Goal: Navigation & Orientation: Find specific page/section

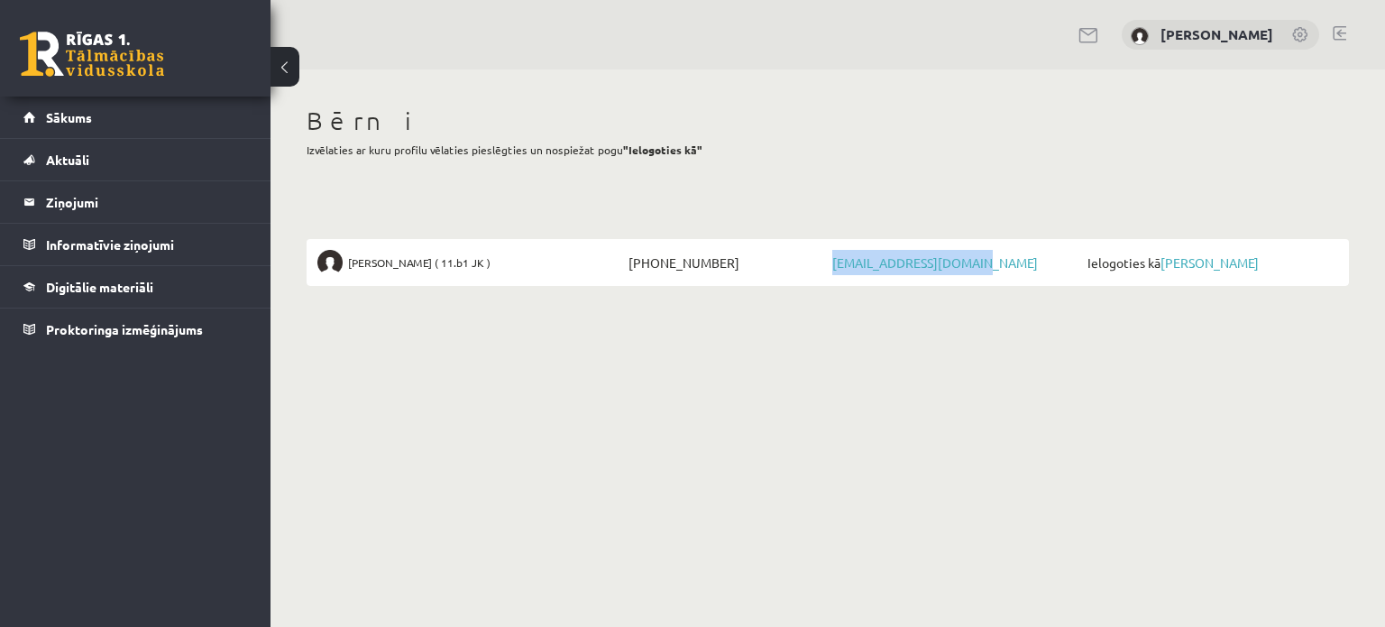
drag, startPoint x: 1007, startPoint y: 259, endPoint x: 826, endPoint y: 269, distance: 181.5
click at [826, 269] on li "Marta Broka ( 11.b1 JK ) +37120106464 martabroka77@gmail.com Ielogoties kā Mart…" at bounding box center [828, 262] width 1043 height 47
copy li "martabroka77@gmail.com"
click at [1343, 40] on div at bounding box center [1340, 35] width 14 height 18
click at [1339, 26] on link at bounding box center [1340, 33] width 14 height 14
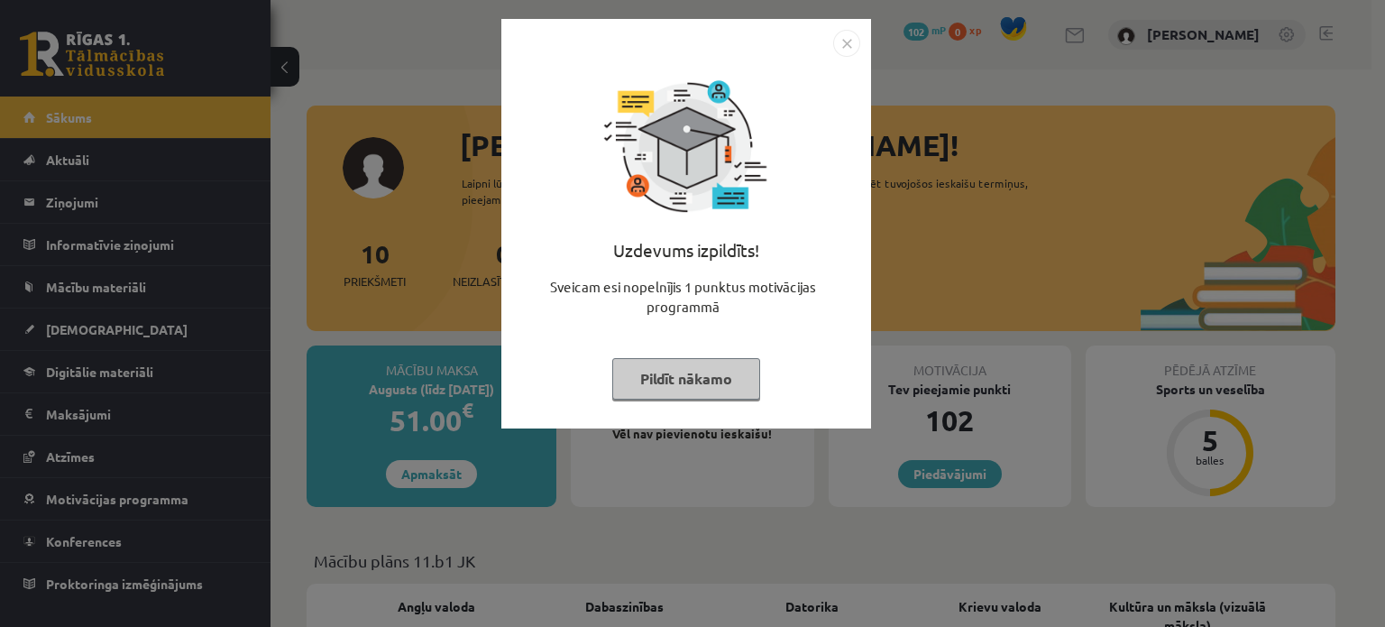
click at [689, 379] on button "Pildīt nākamo" at bounding box center [686, 378] width 148 height 41
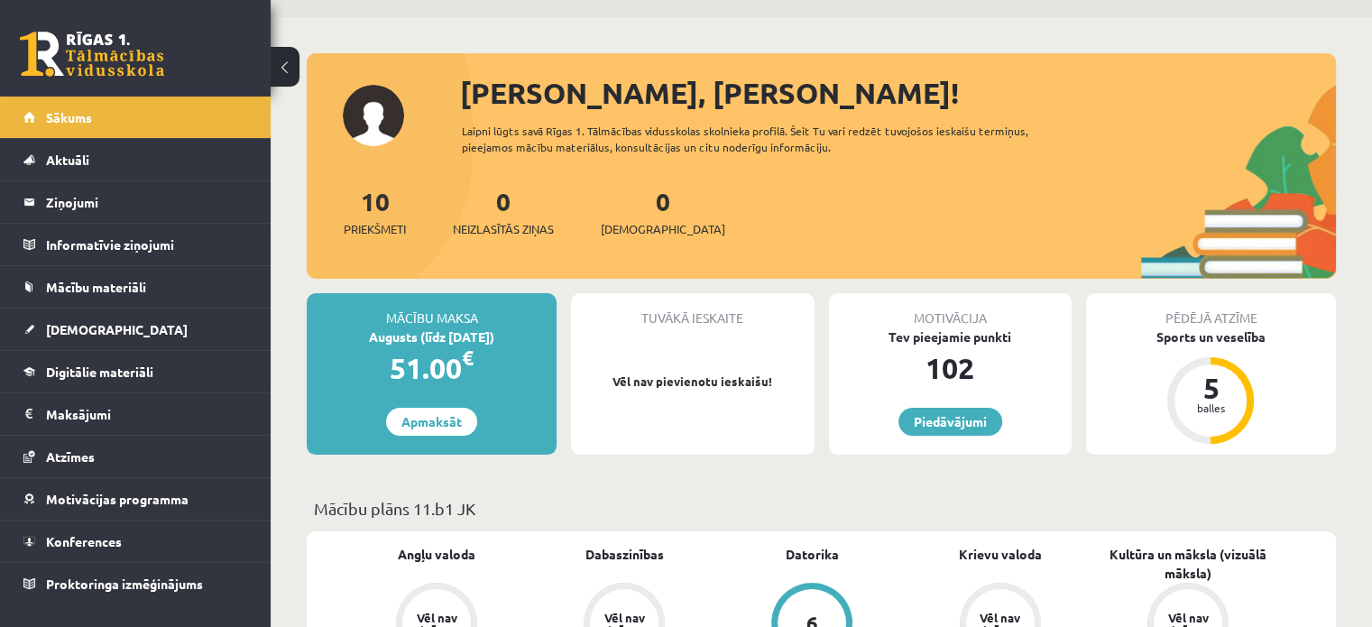
scroll to position [60, 0]
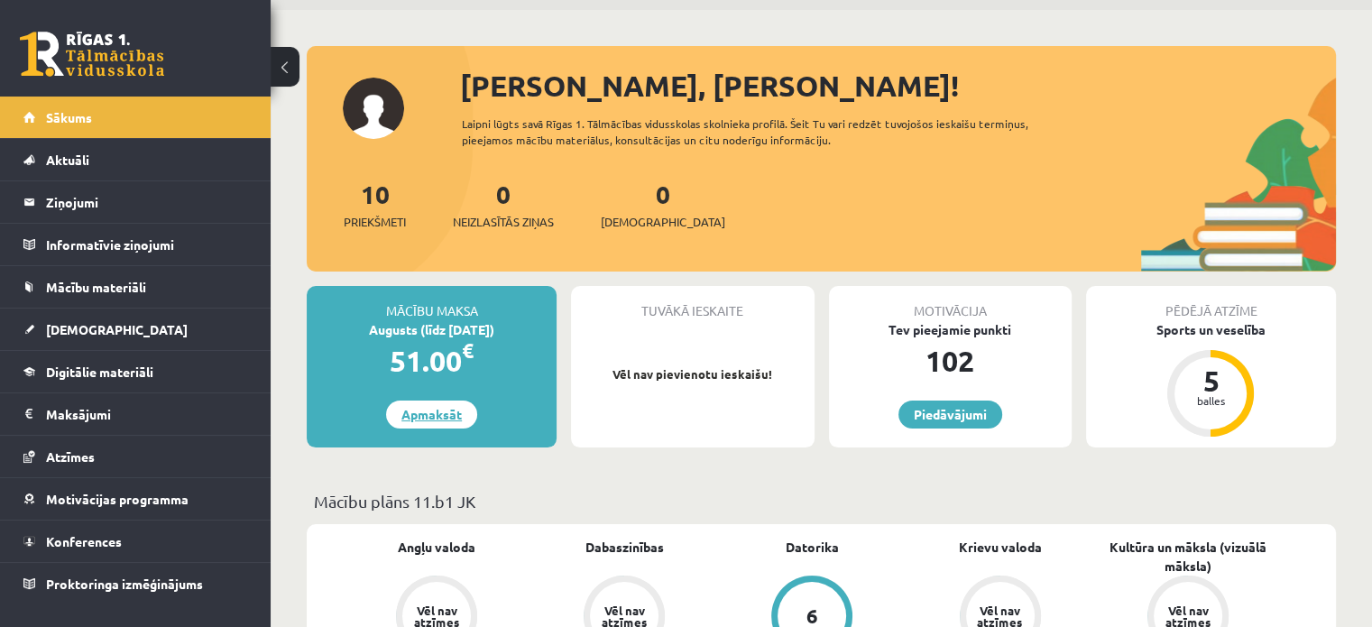
click at [421, 424] on link "Apmaksāt" at bounding box center [431, 414] width 91 height 28
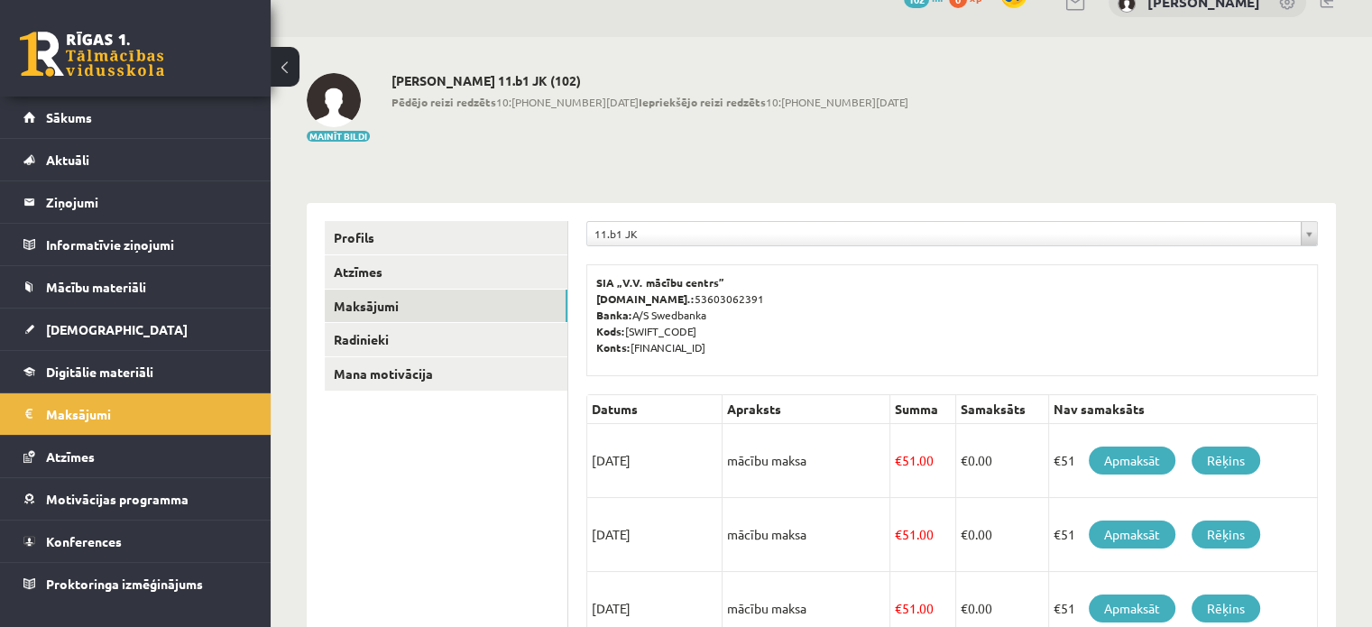
scroll to position [120, 0]
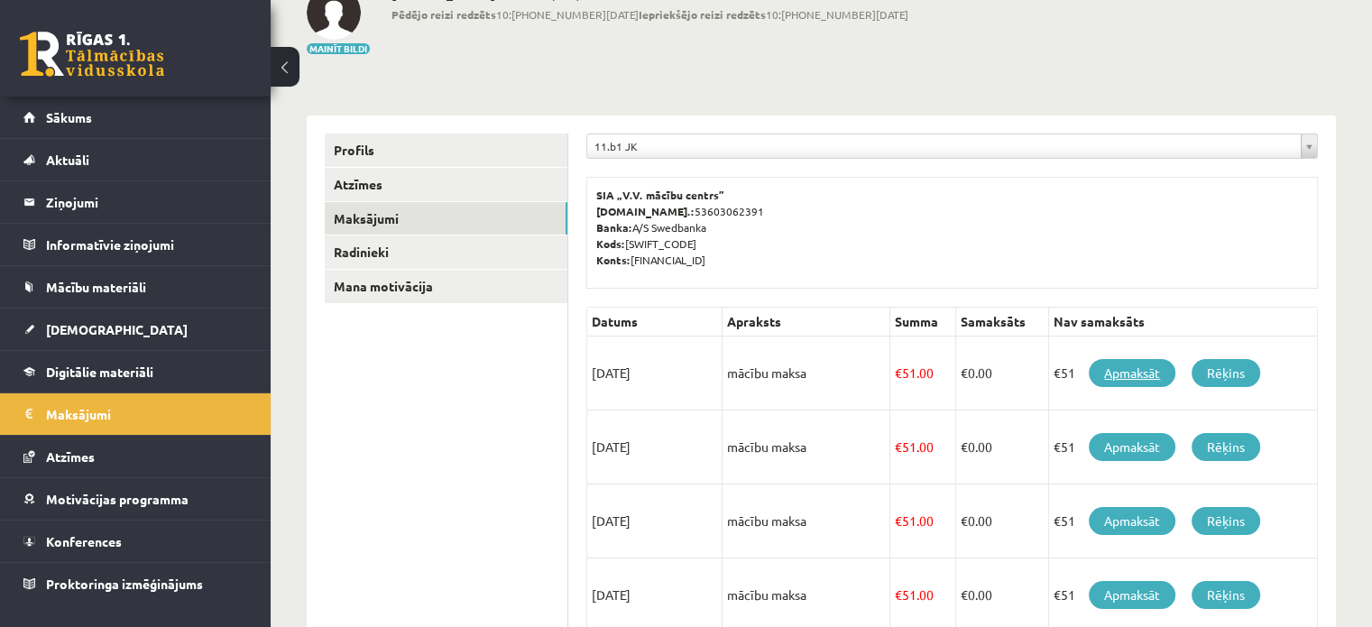
click at [1126, 373] on link "Apmaksāt" at bounding box center [1132, 373] width 87 height 28
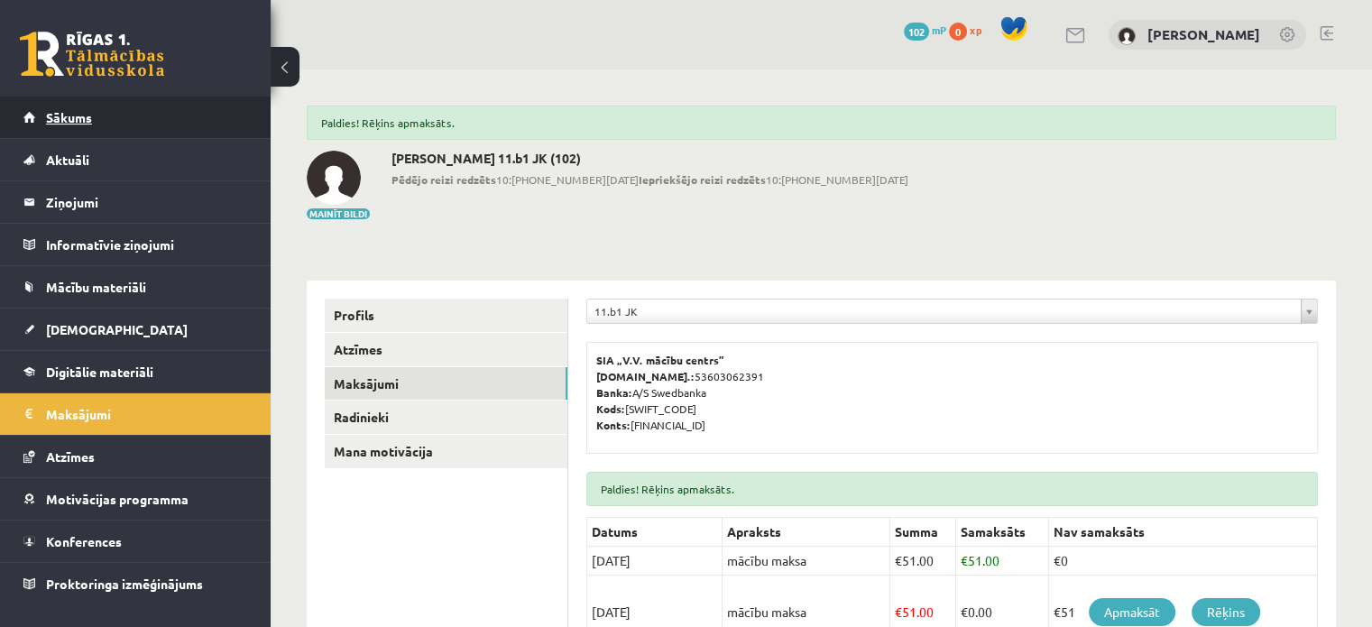
click at [65, 115] on span "Sākums" at bounding box center [69, 117] width 46 height 16
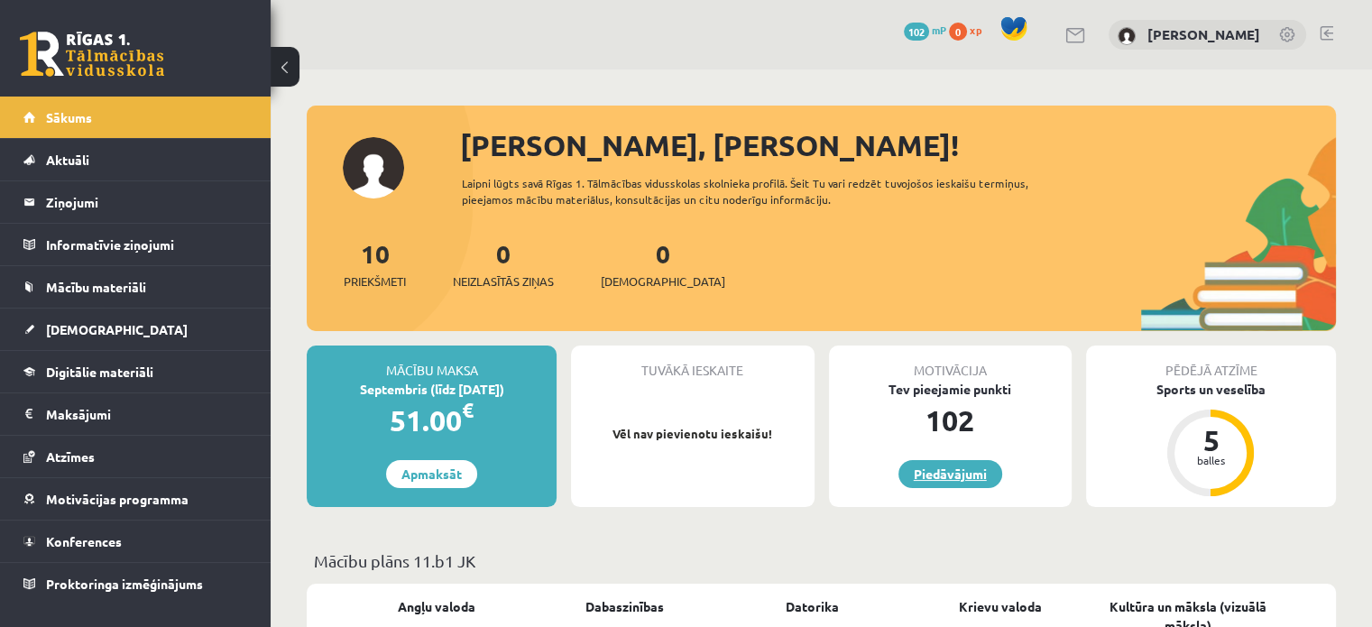
click at [945, 481] on link "Piedāvājumi" at bounding box center [950, 474] width 104 height 28
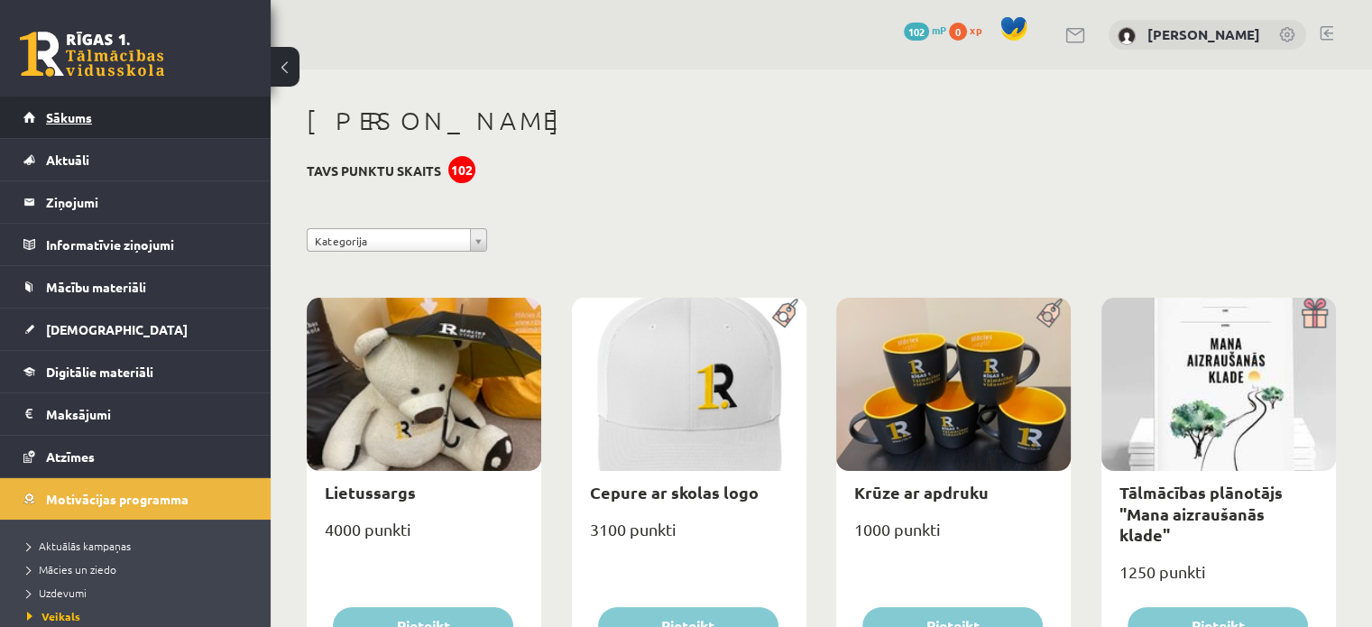
click at [120, 105] on link "Sākums" at bounding box center [135, 116] width 225 height 41
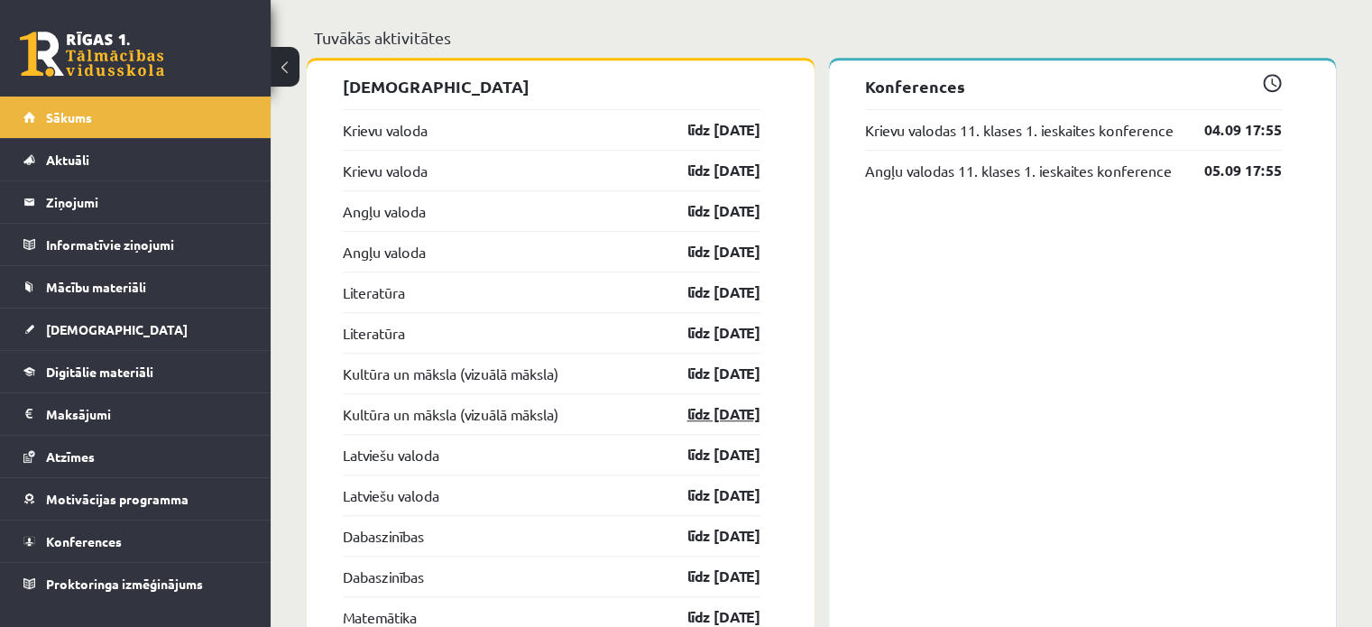
scroll to position [1443, 0]
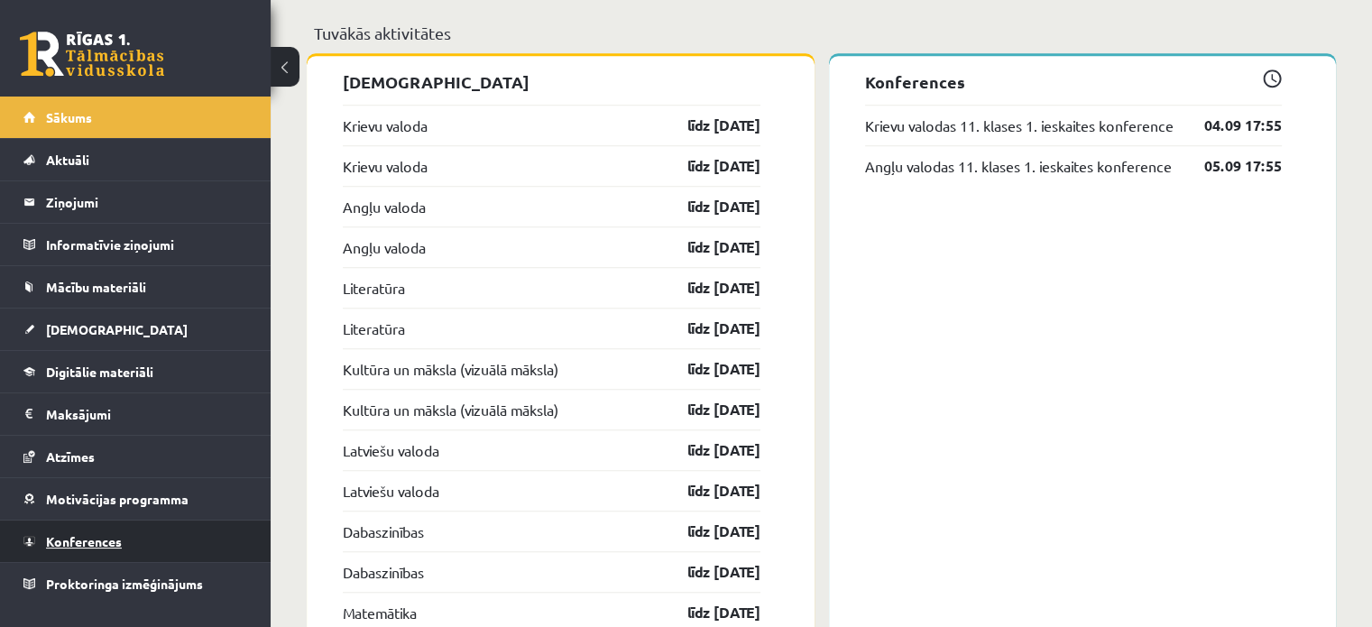
click at [82, 538] on span "Konferences" at bounding box center [84, 541] width 76 height 16
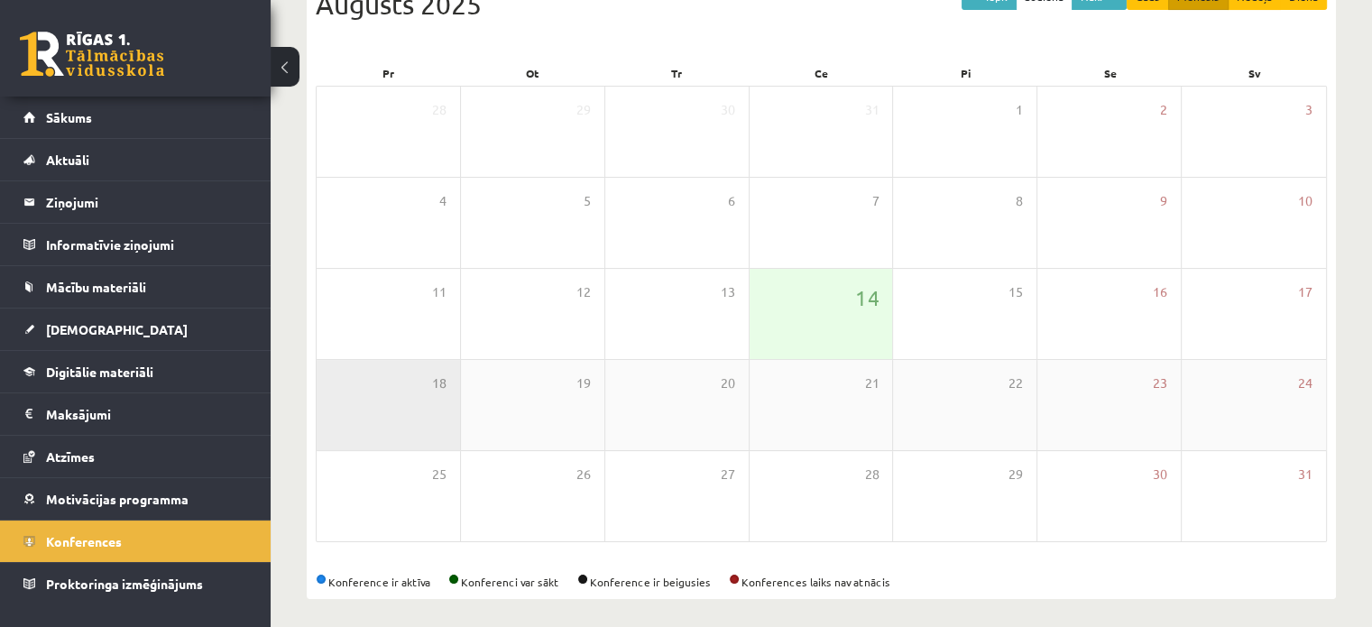
scroll to position [234, 0]
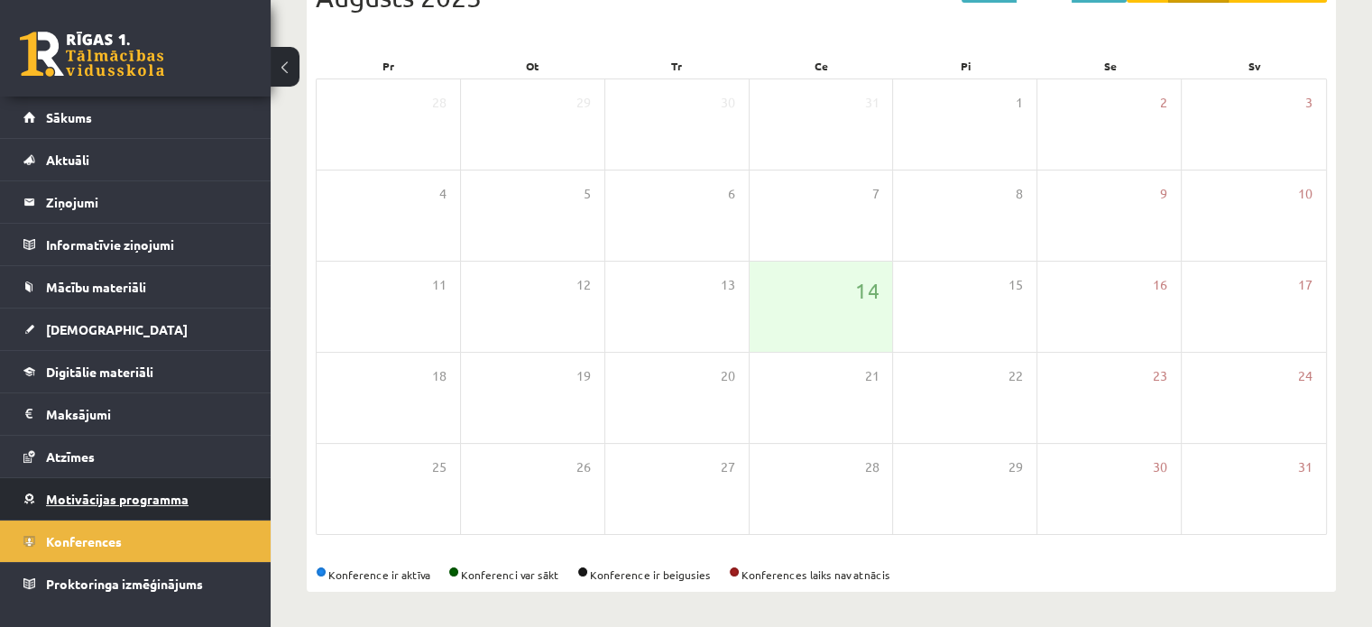
click at [121, 493] on span "Motivācijas programma" at bounding box center [117, 499] width 142 height 16
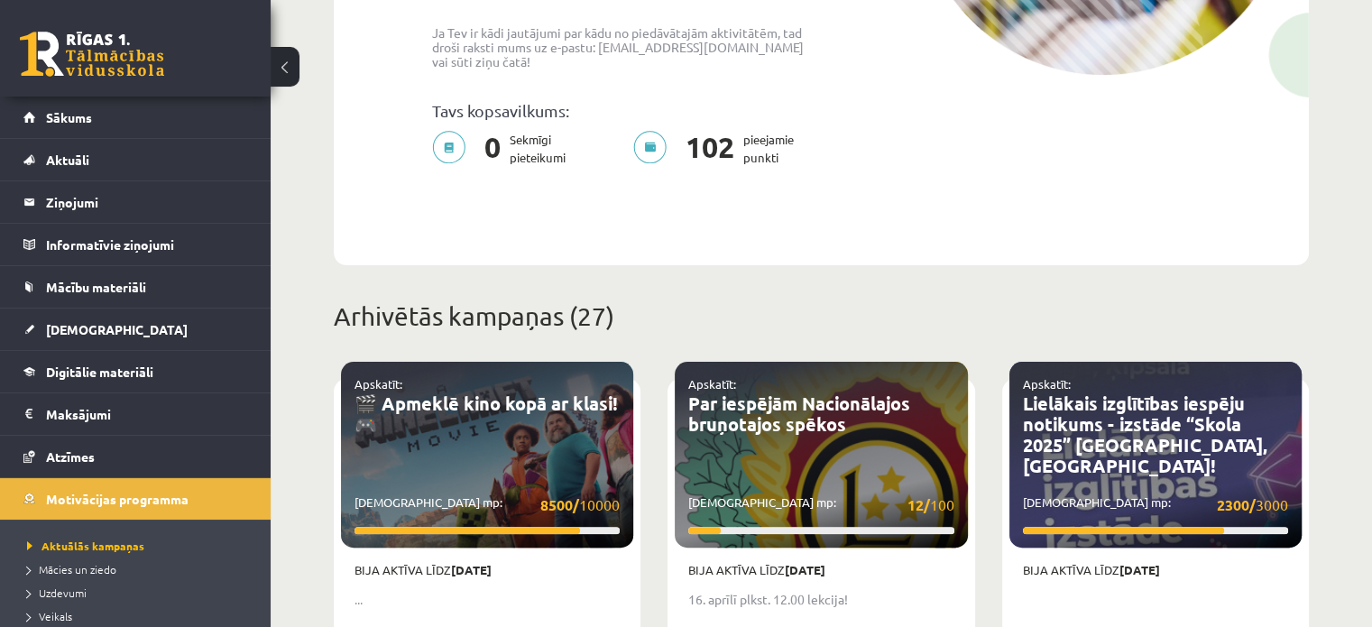
scroll to position [444, 0]
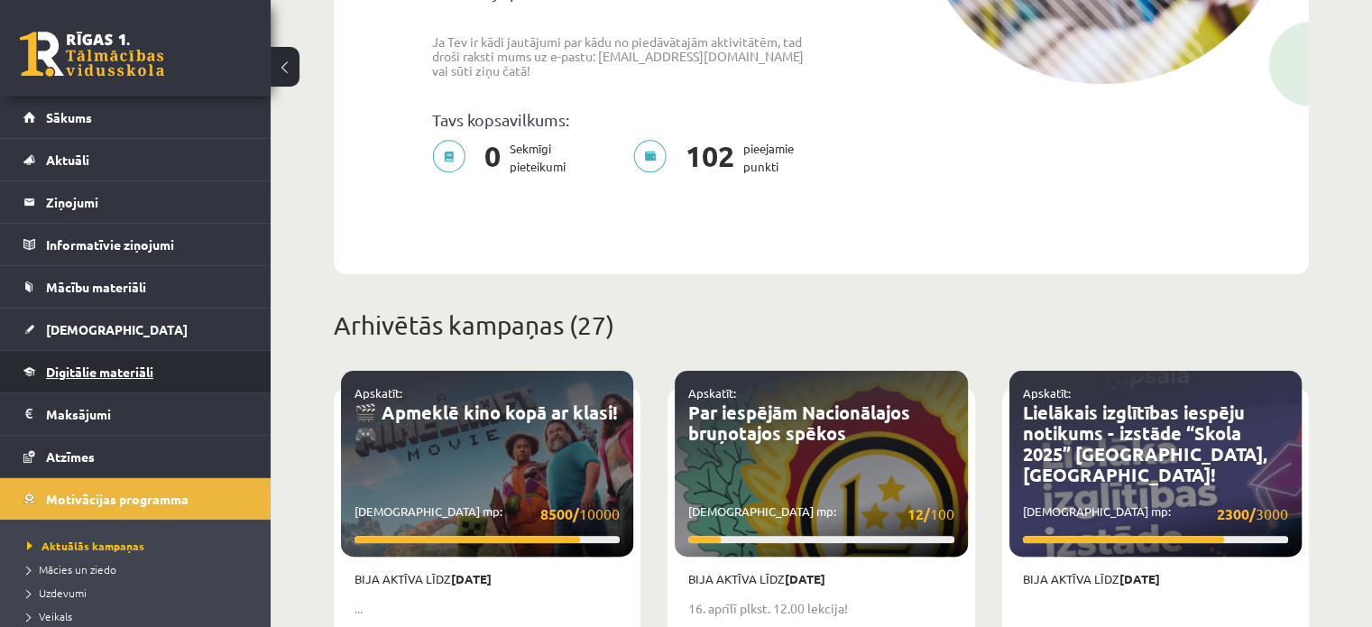
click at [137, 362] on link "Digitālie materiāli" at bounding box center [135, 371] width 225 height 41
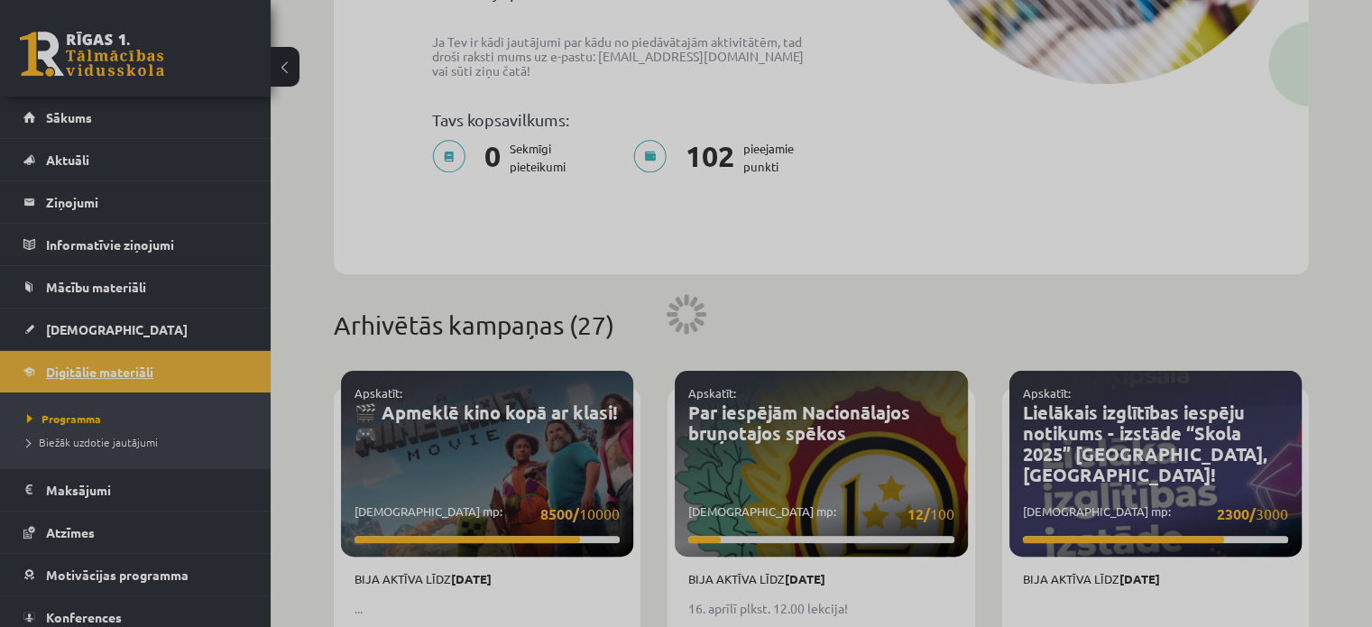
scroll to position [25, 0]
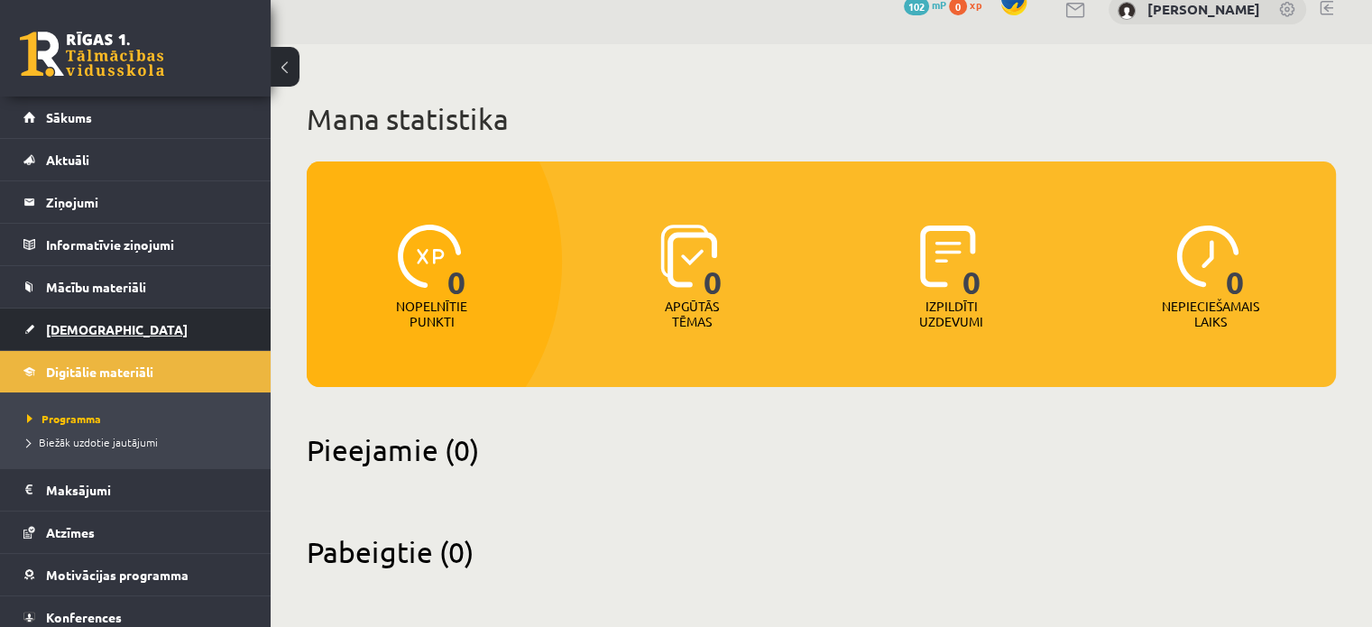
click at [179, 321] on link "[DEMOGRAPHIC_DATA]" at bounding box center [135, 328] width 225 height 41
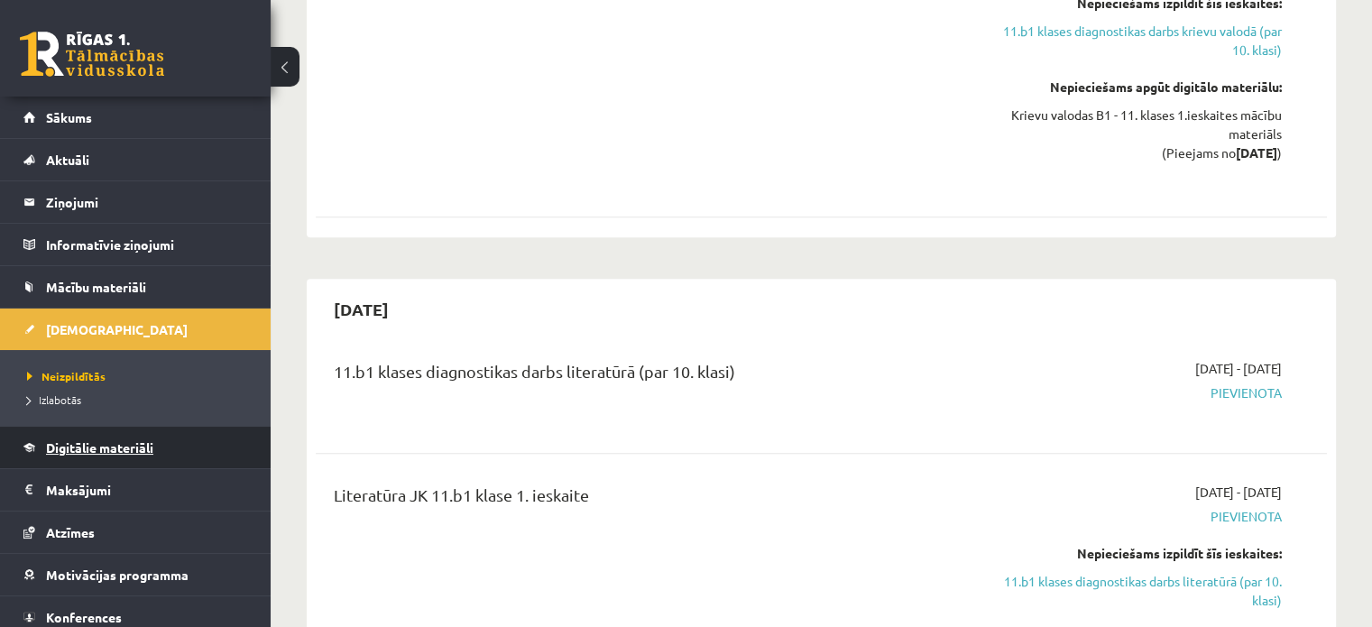
scroll to position [871, 0]
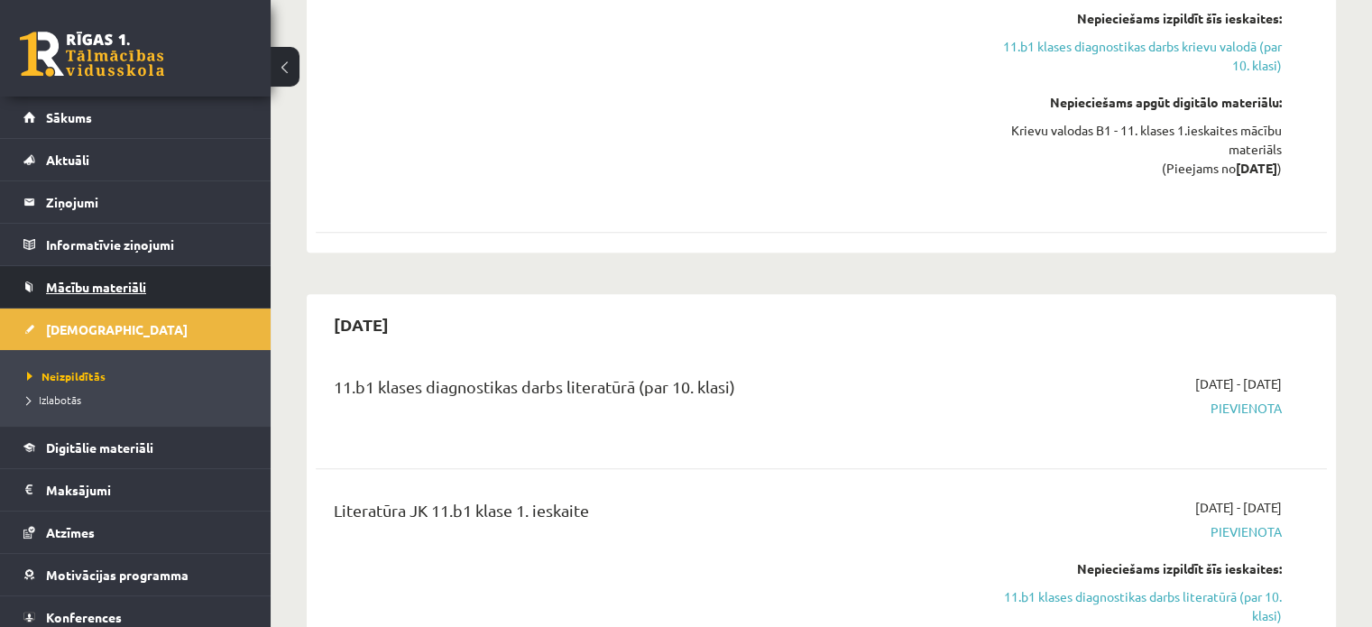
click at [125, 277] on link "Mācību materiāli" at bounding box center [135, 286] width 225 height 41
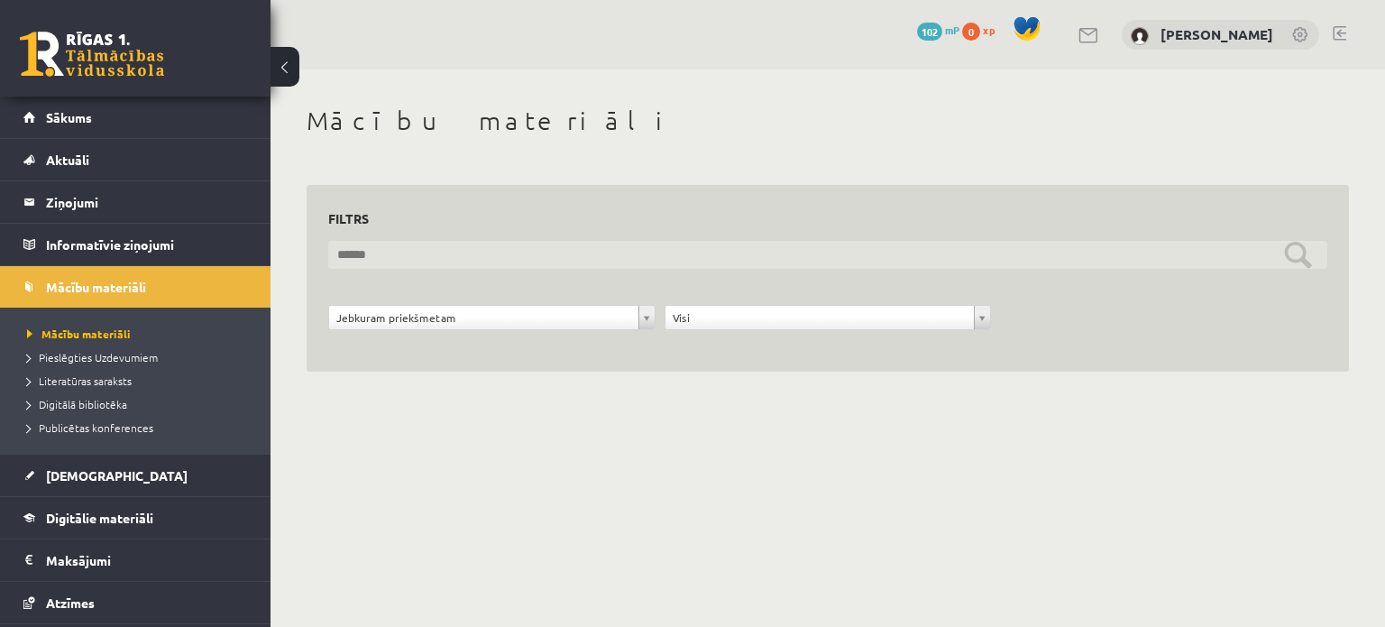
click at [592, 262] on input "text" at bounding box center [827, 255] width 999 height 28
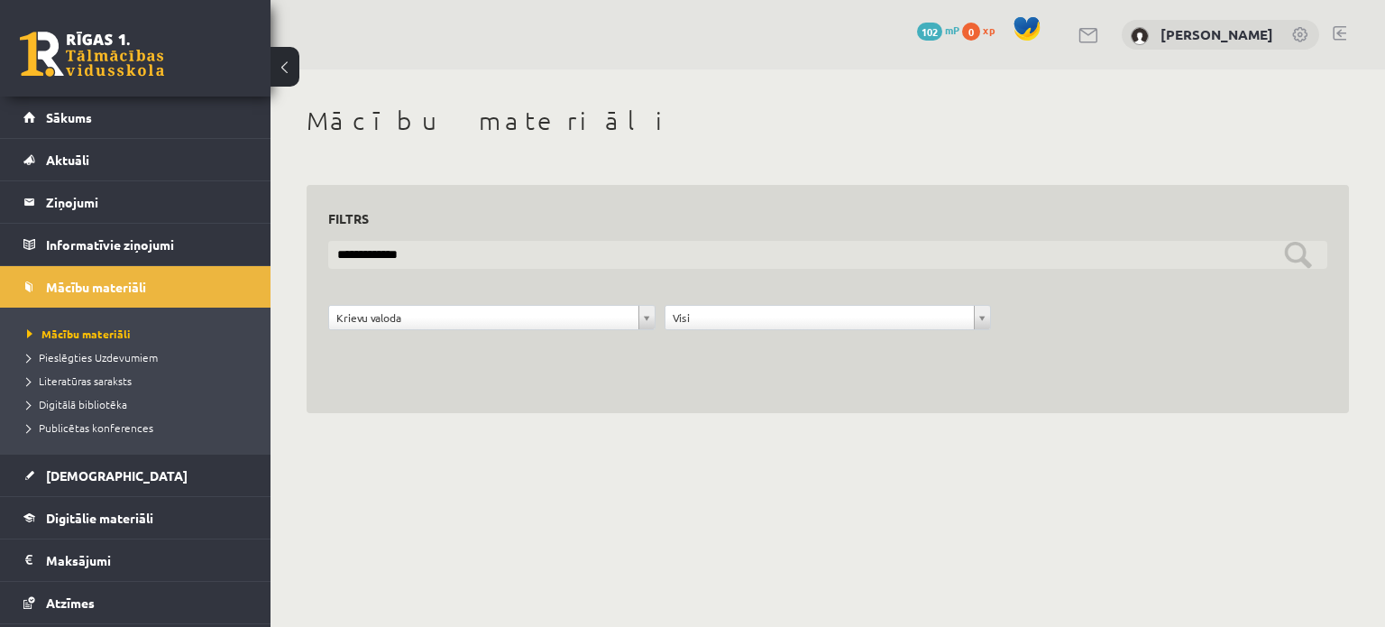
click at [577, 268] on input "**********" at bounding box center [827, 255] width 999 height 28
type input "*"
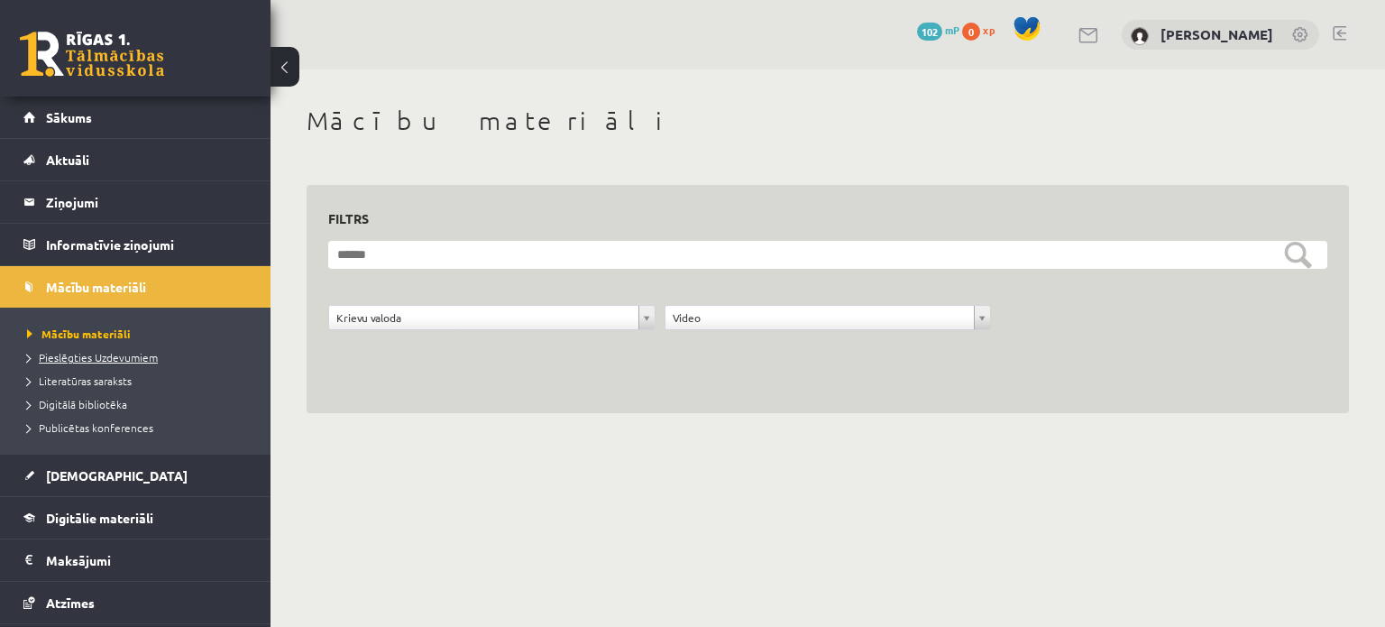
click at [60, 353] on span "Pieslēgties Uzdevumiem" at bounding box center [92, 357] width 131 height 14
click at [27, 349] on link "Pieslēgties Uzdevumiem" at bounding box center [139, 357] width 225 height 16
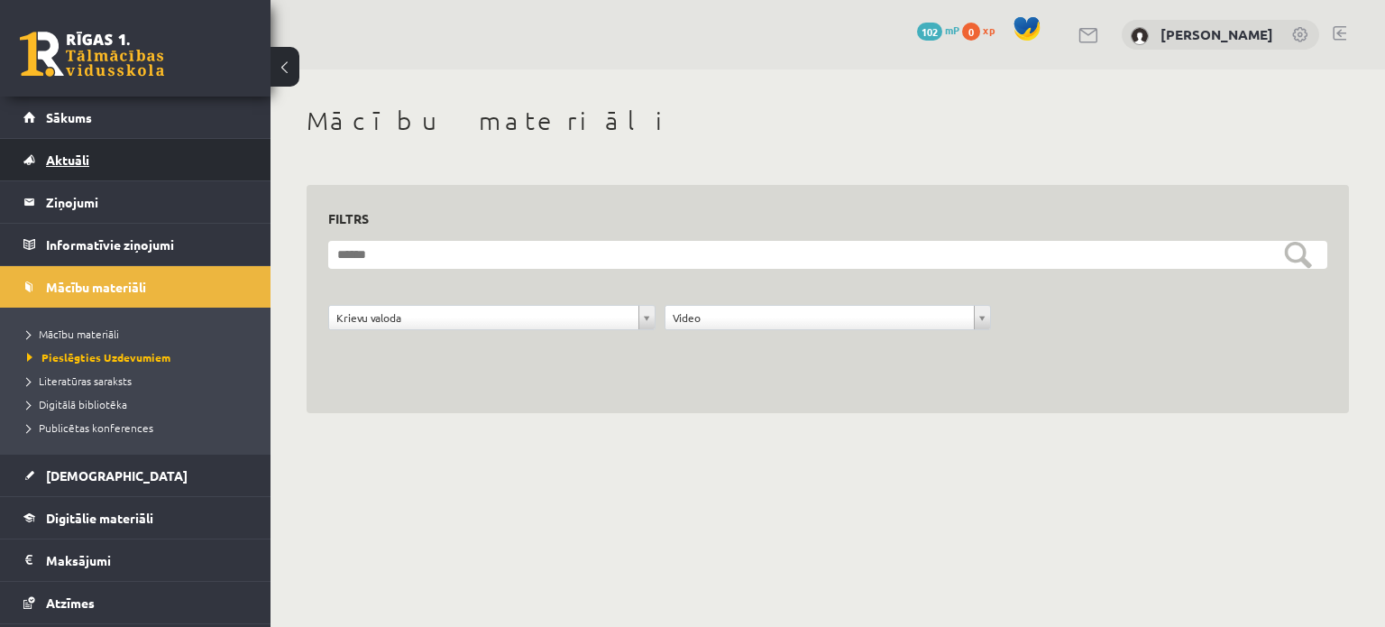
click at [76, 161] on span "Aktuāli" at bounding box center [67, 160] width 43 height 16
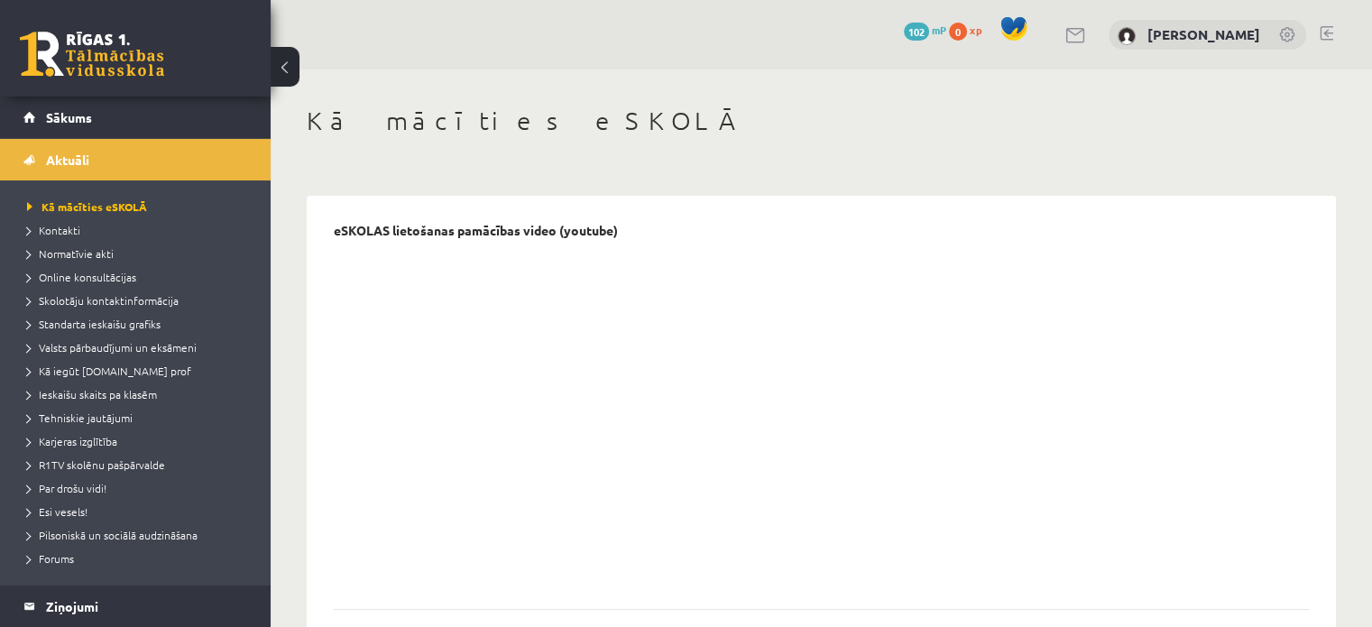
click at [187, 605] on legend "Ziņojumi 0" at bounding box center [147, 605] width 202 height 41
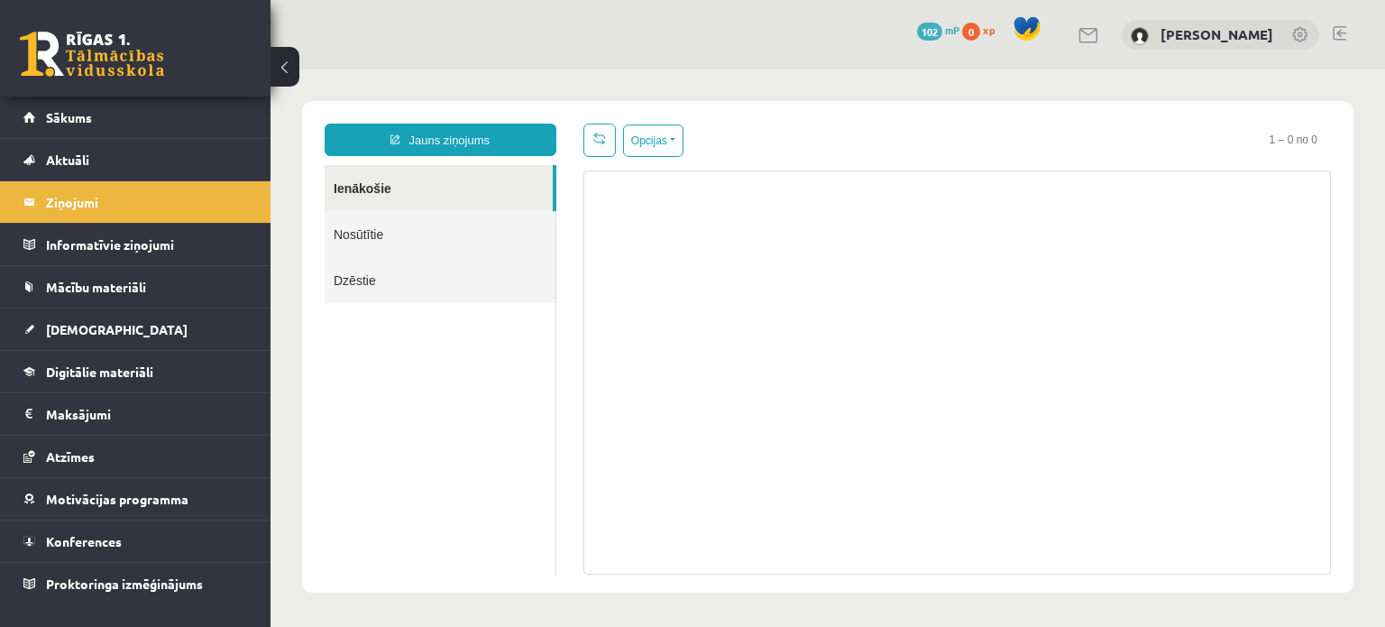
click at [378, 223] on link "Nosūtītie" at bounding box center [440, 234] width 231 height 46
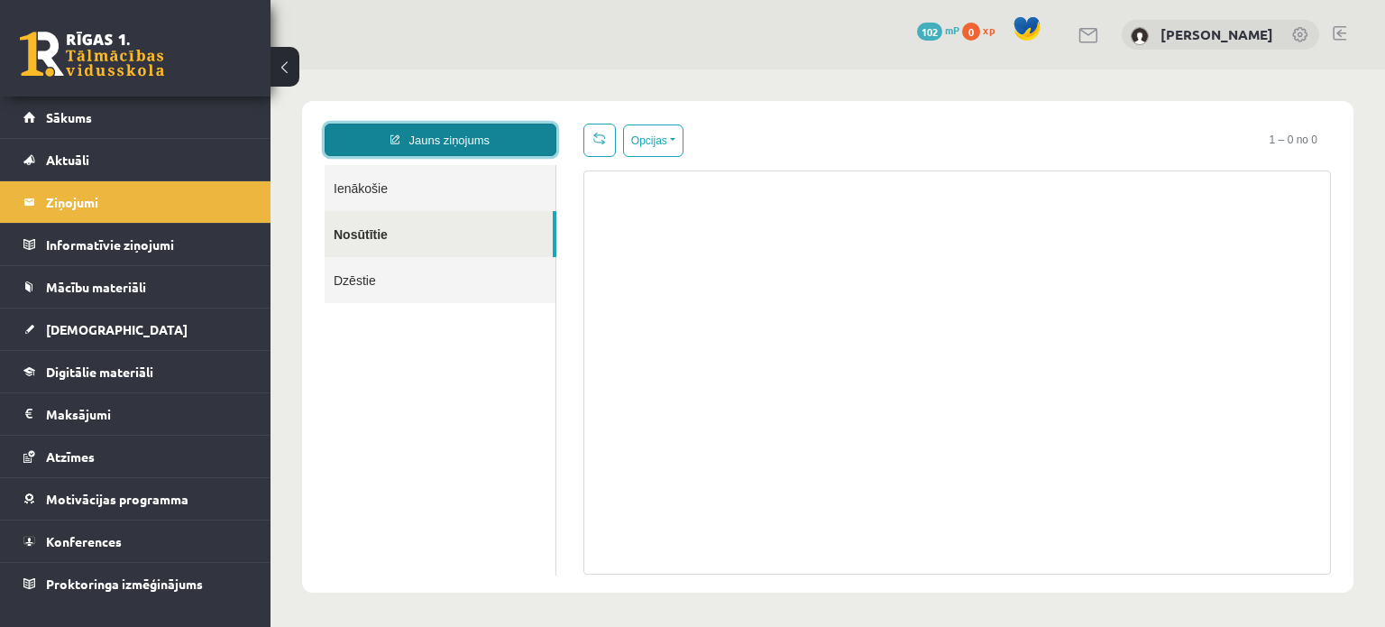
click at [418, 146] on link "Jauns ziņojums" at bounding box center [441, 140] width 232 height 32
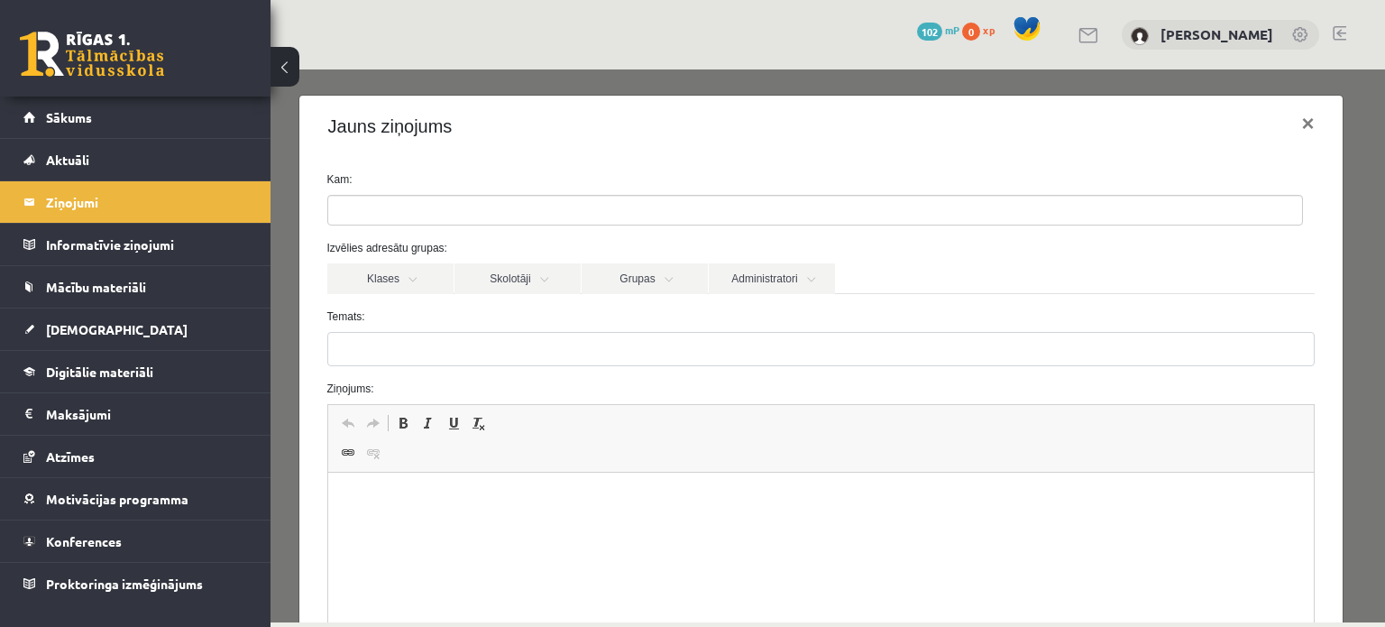
click at [492, 213] on ul at bounding box center [815, 210] width 974 height 29
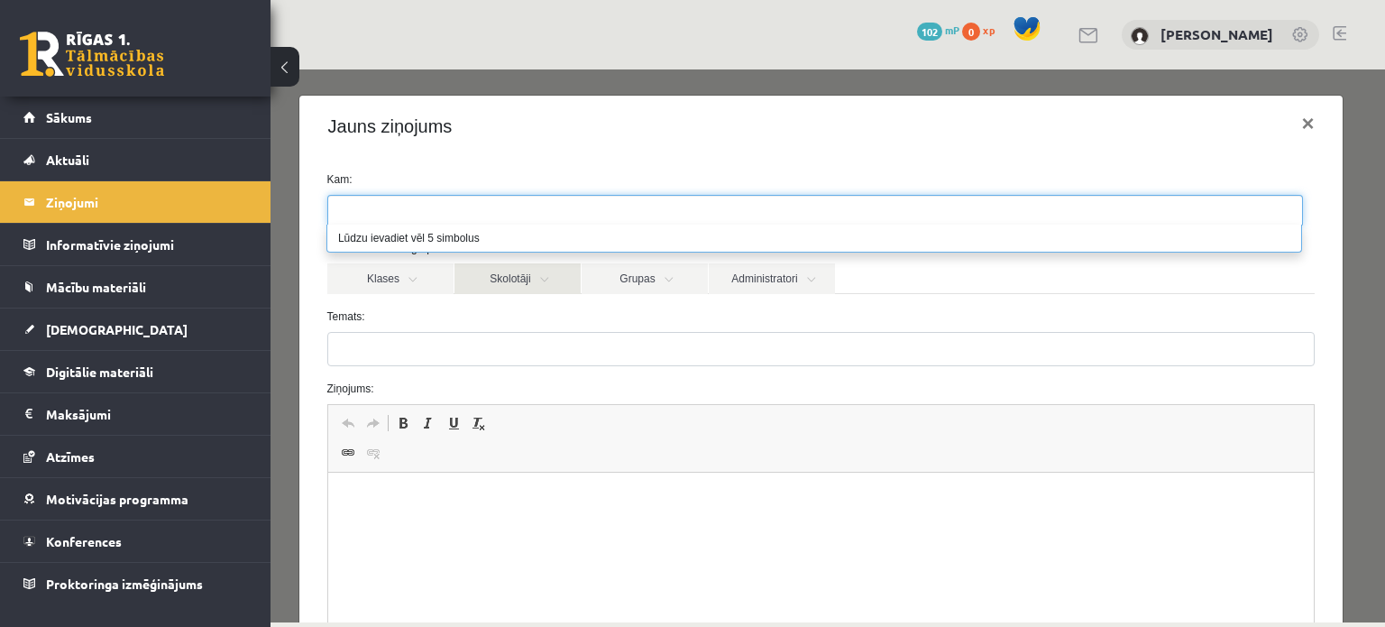
click at [515, 277] on link "Skolotāji" at bounding box center [518, 278] width 126 height 31
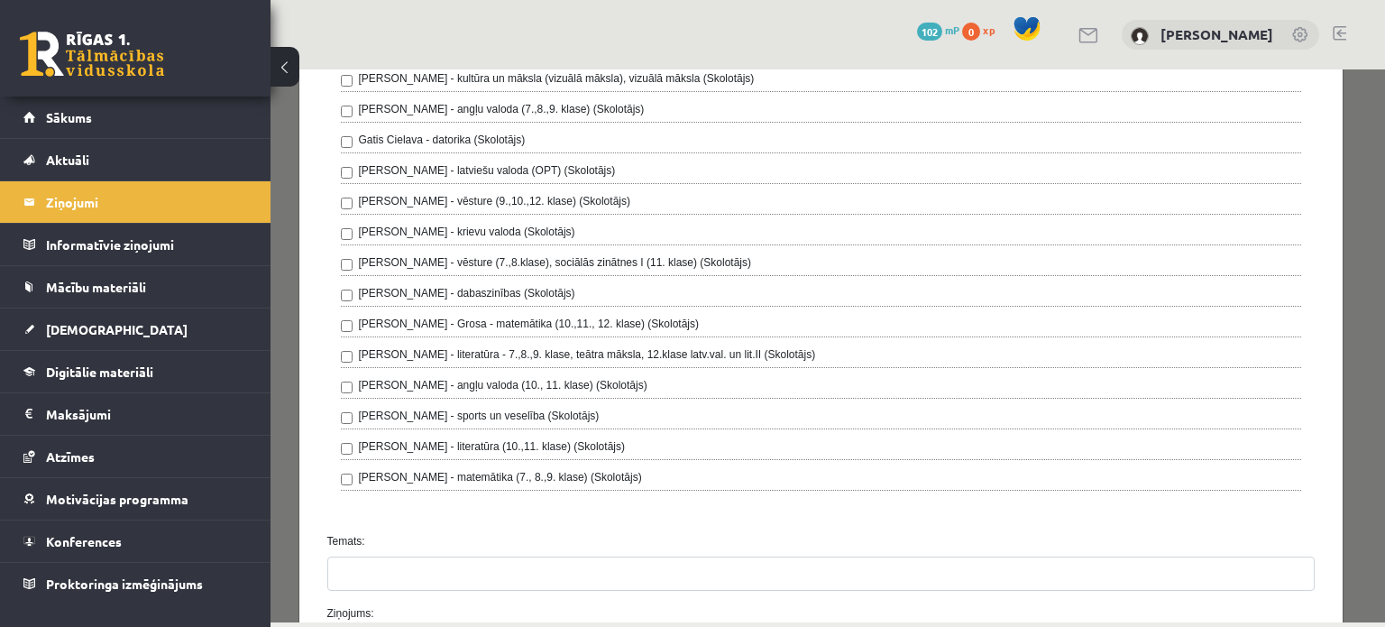
scroll to position [240, 0]
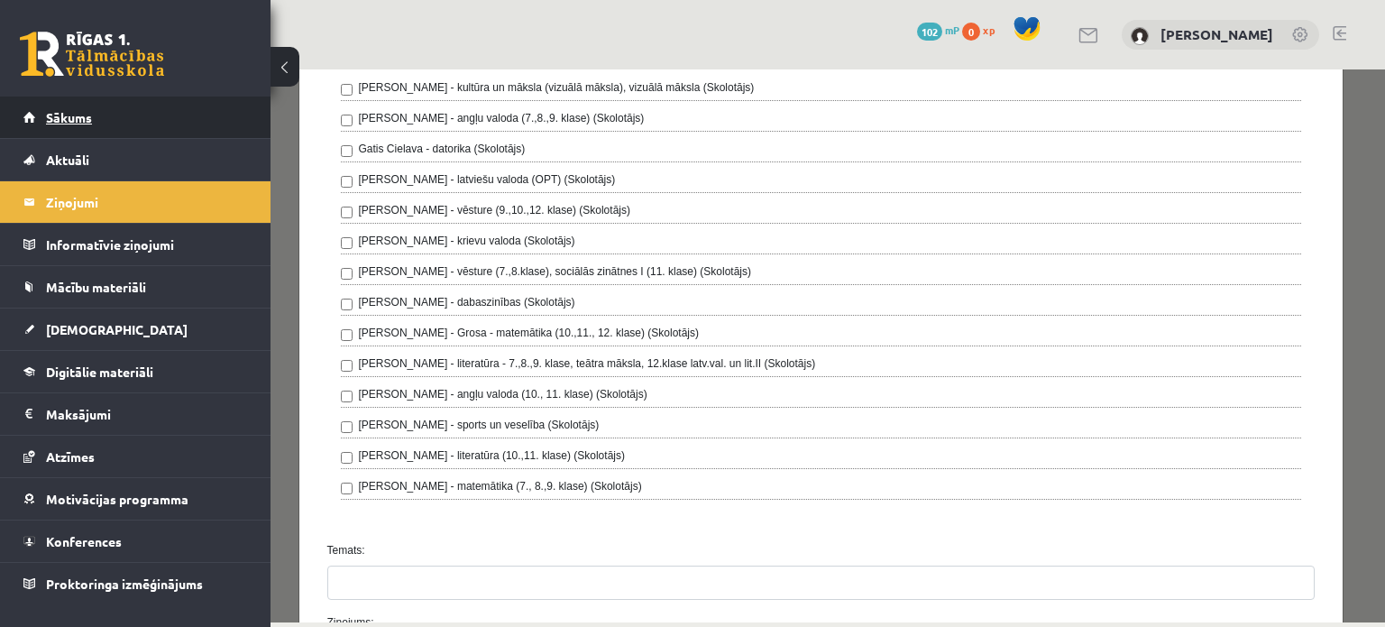
click at [170, 128] on link "Sākums" at bounding box center [135, 116] width 225 height 41
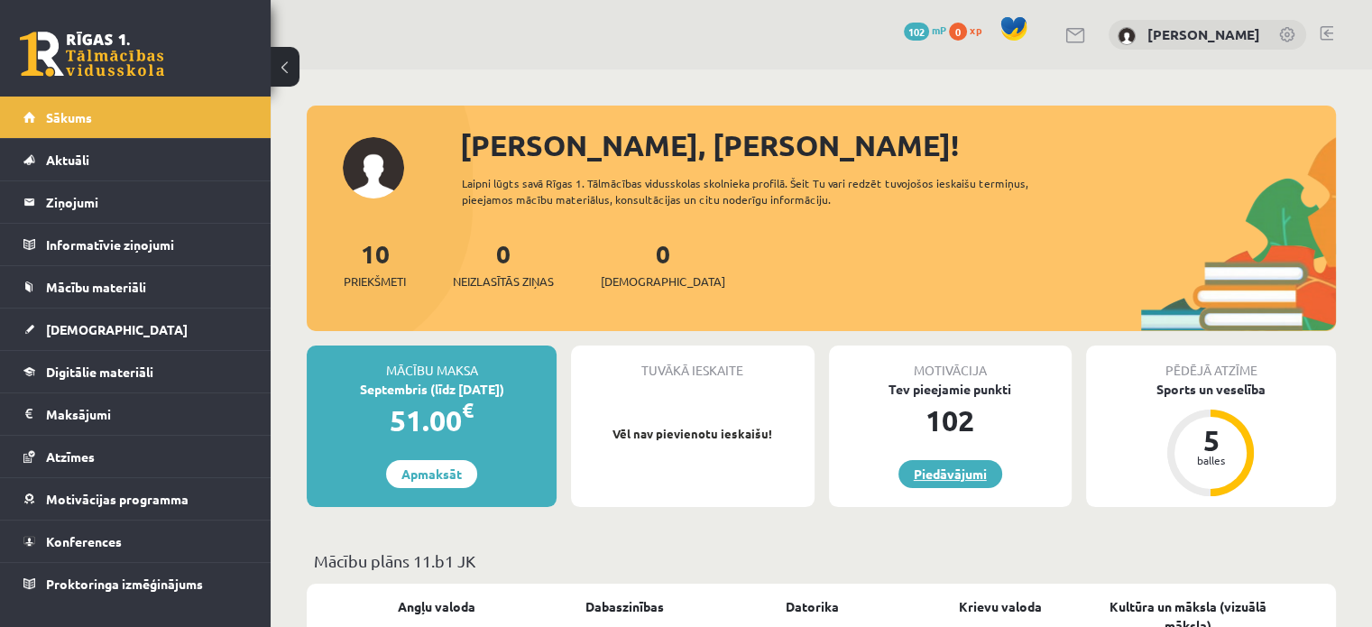
click at [951, 473] on link "Piedāvājumi" at bounding box center [950, 474] width 104 height 28
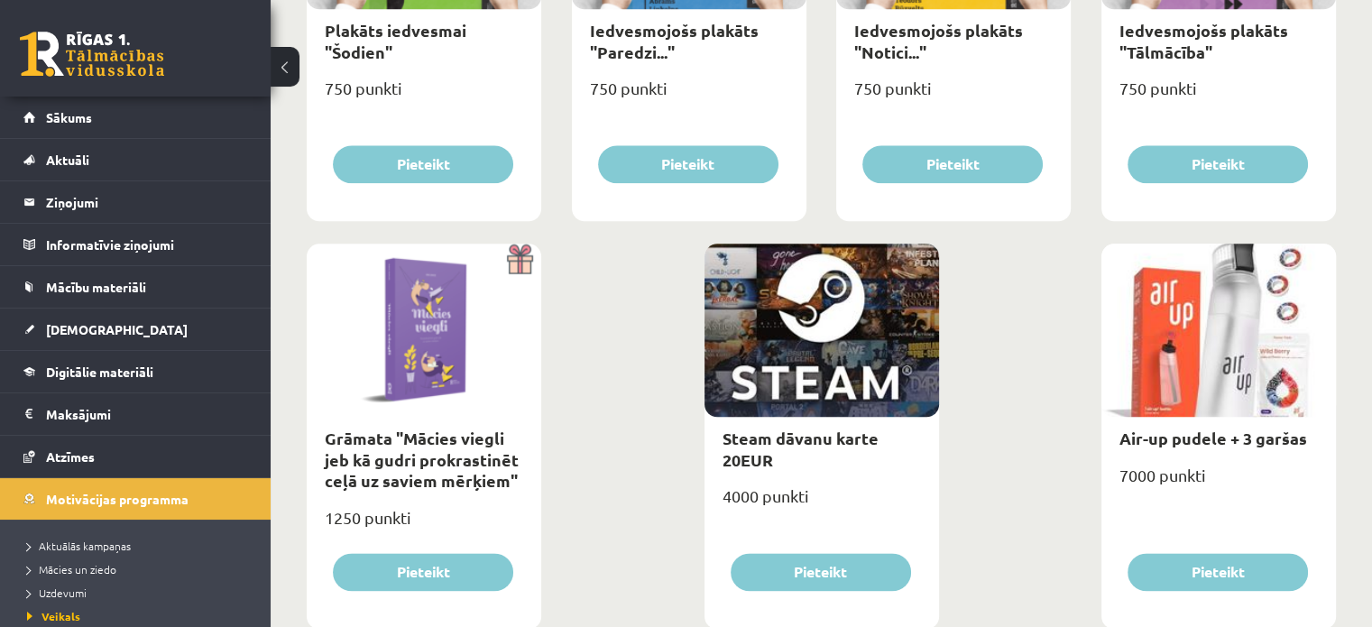
scroll to position [2084, 0]
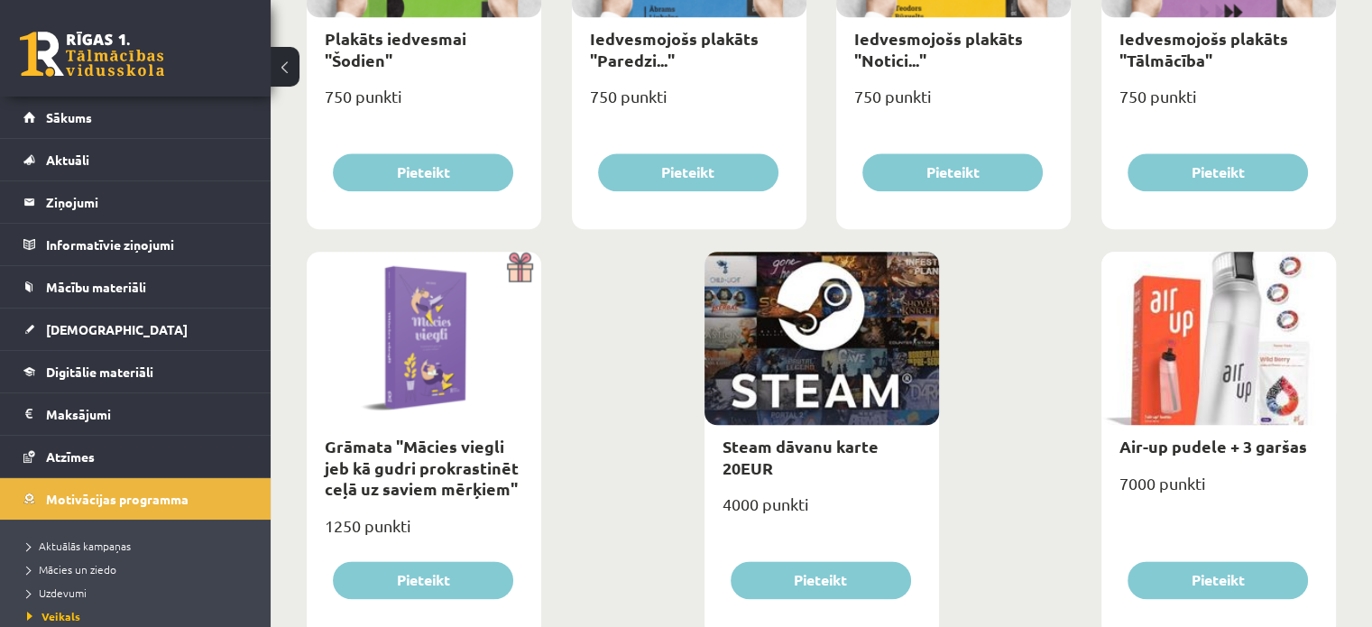
click at [1230, 379] on div at bounding box center [1218, 338] width 234 height 173
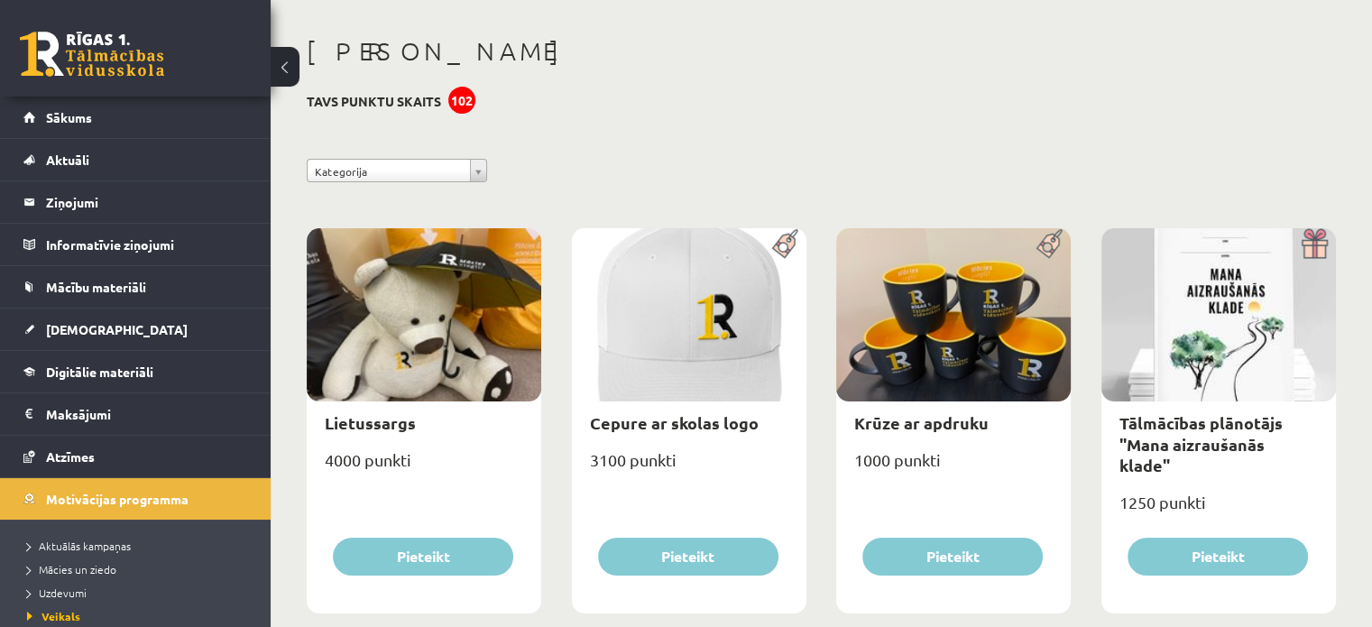
scroll to position [0, 0]
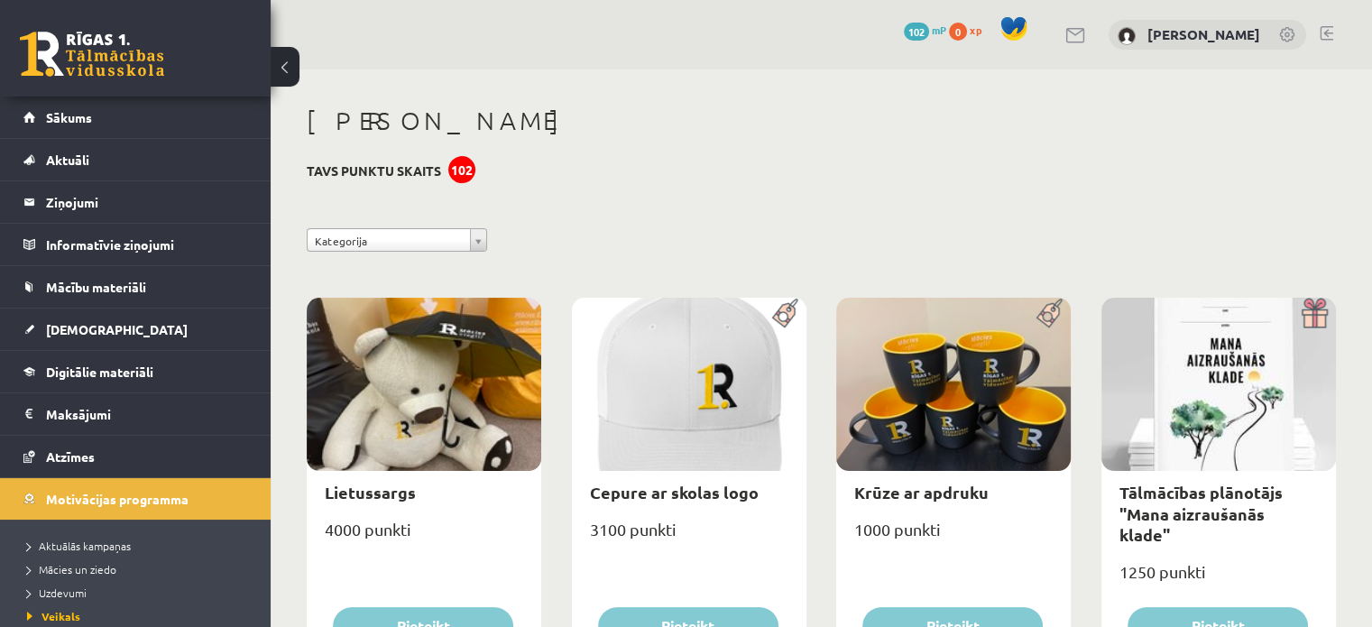
click at [455, 162] on div "102" at bounding box center [461, 169] width 27 height 27
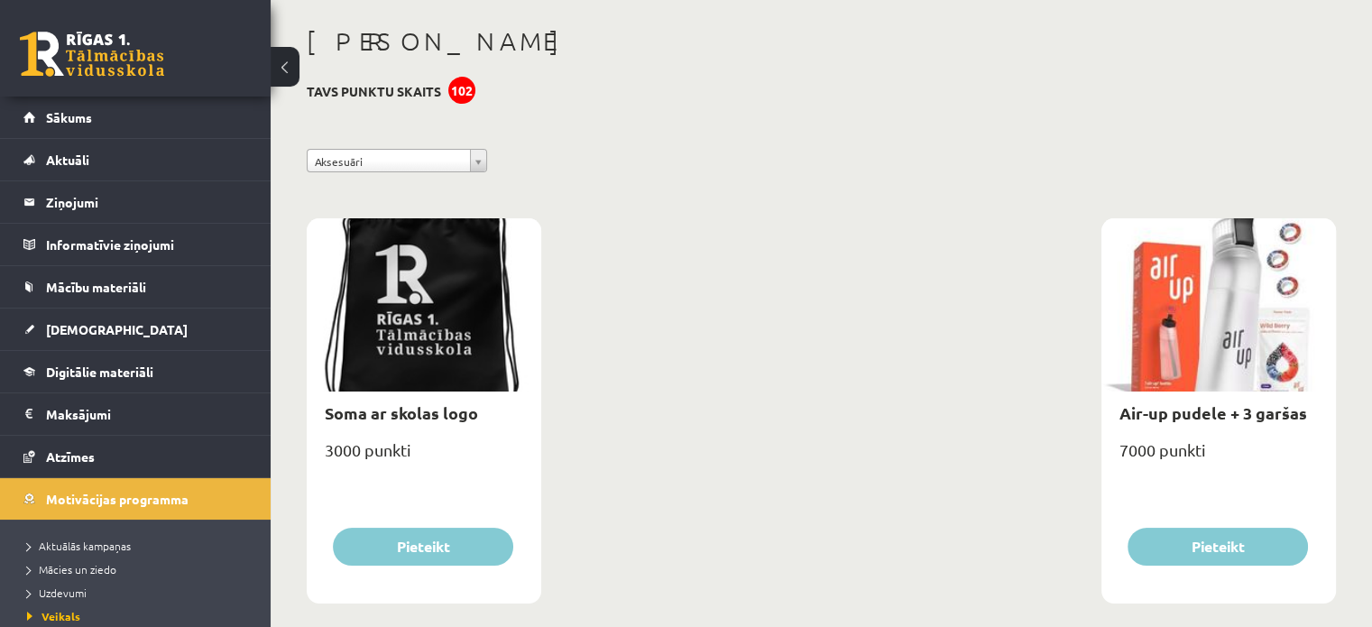
scroll to position [106, 0]
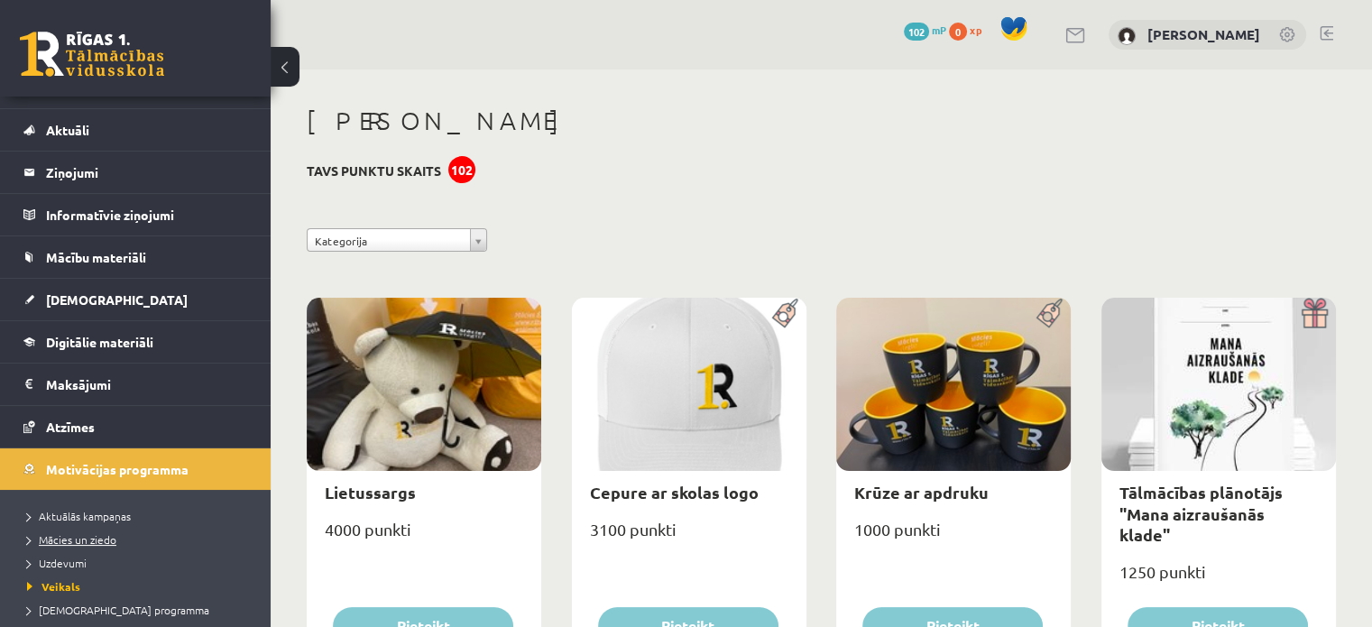
scroll to position [168, 0]
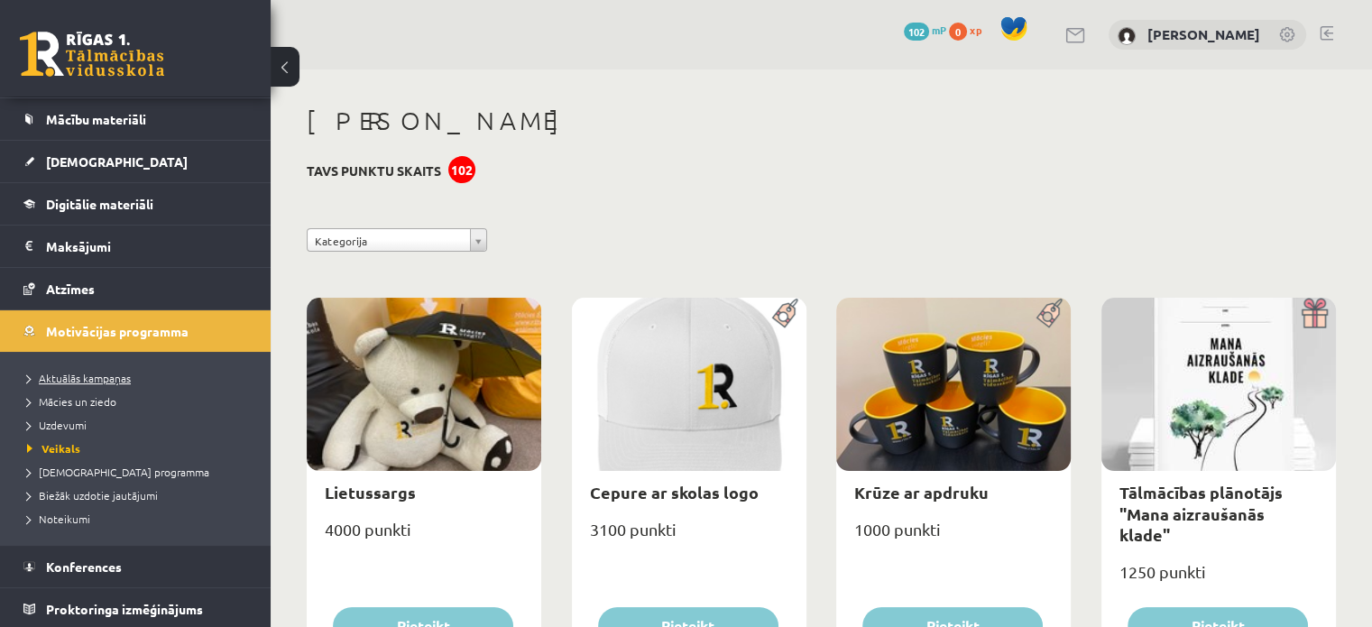
click at [116, 379] on span "Aktuālās kampaņas" at bounding box center [79, 378] width 104 height 14
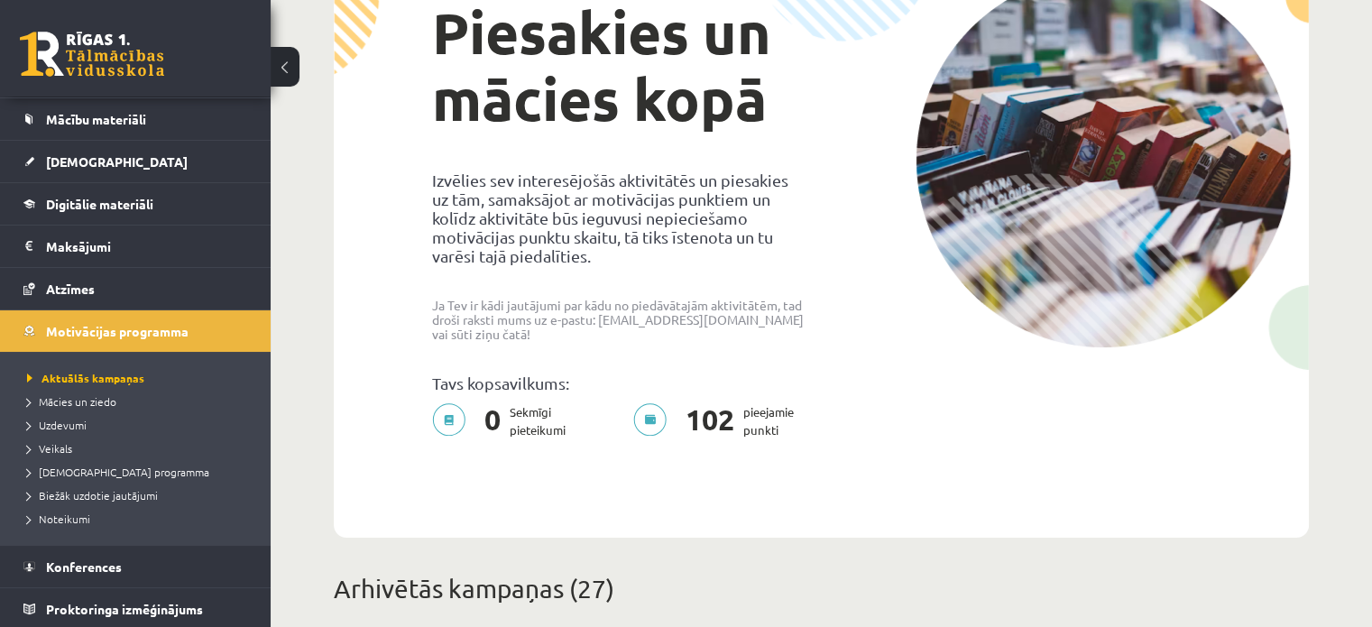
scroll to position [210, 0]
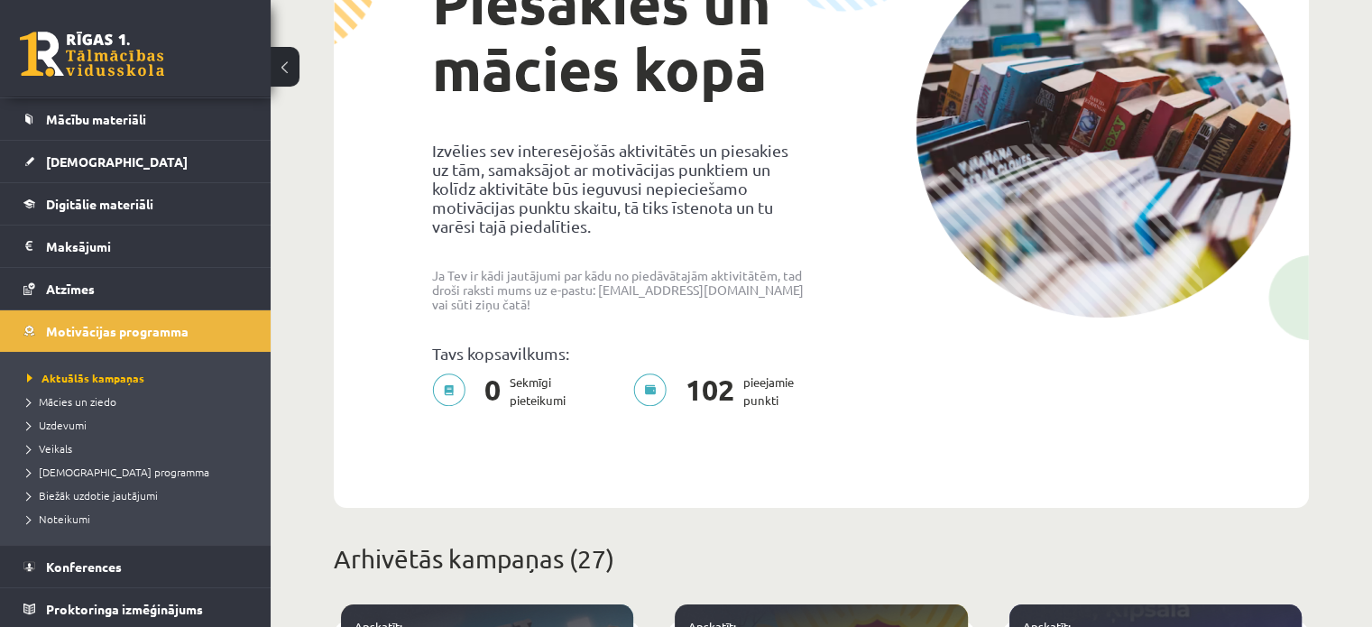
click at [652, 375] on p "102 pieejamie punkti" at bounding box center [718, 391] width 171 height 36
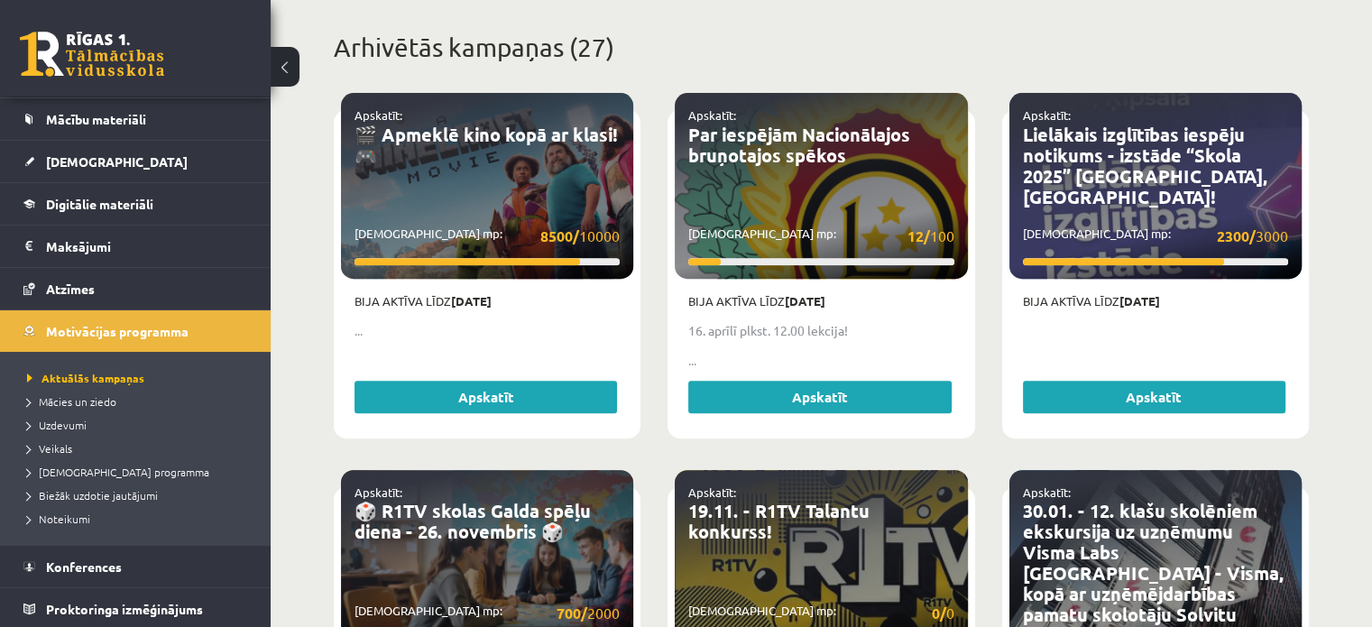
scroll to position [691, 0]
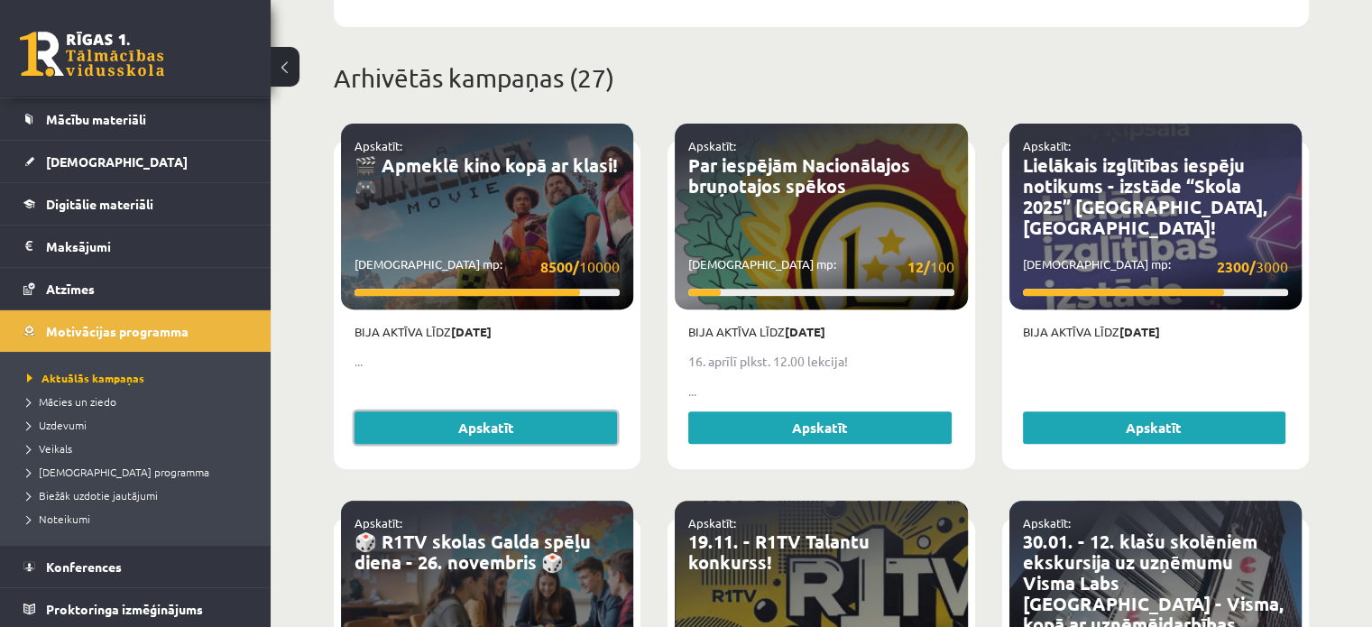
click at [491, 423] on link "Apskatīt" at bounding box center [485, 427] width 262 height 32
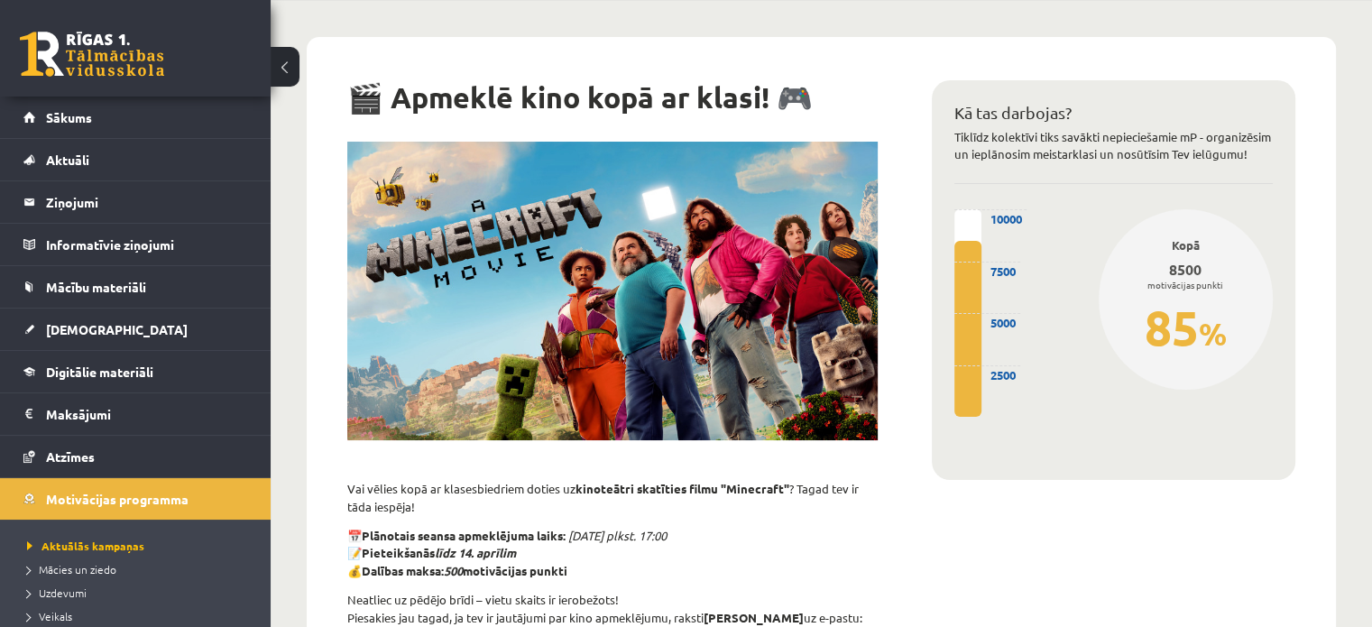
scroll to position [120, 0]
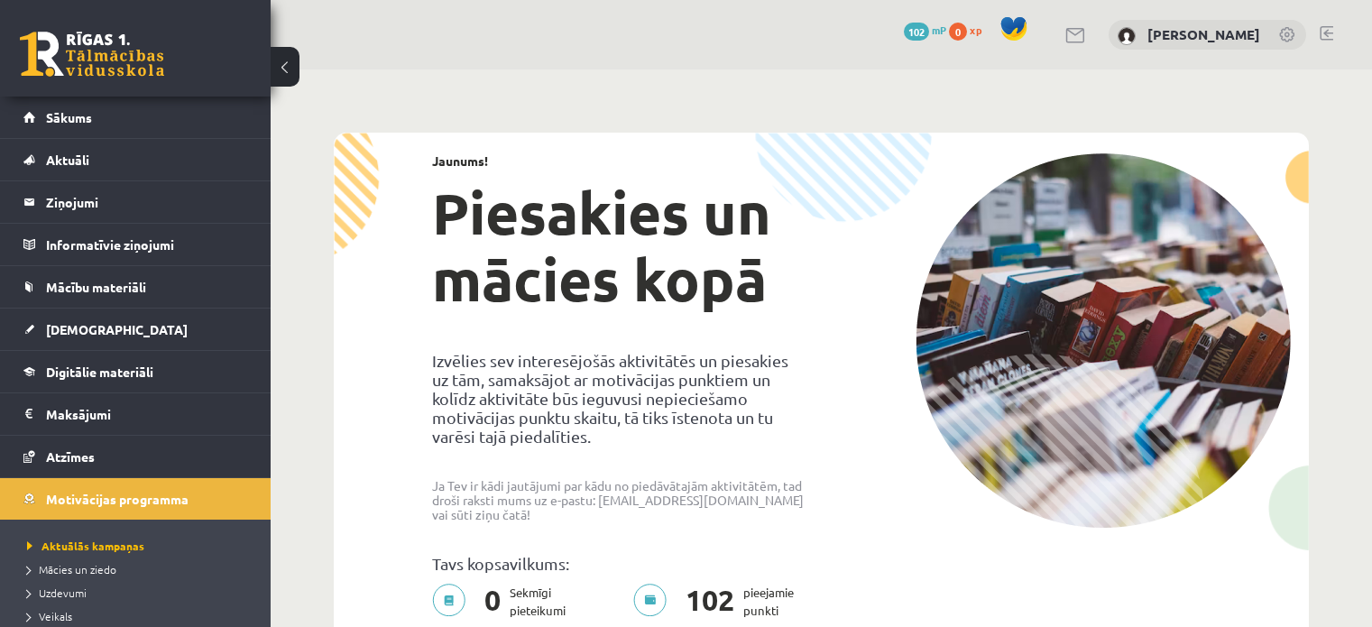
scroll to position [691, 0]
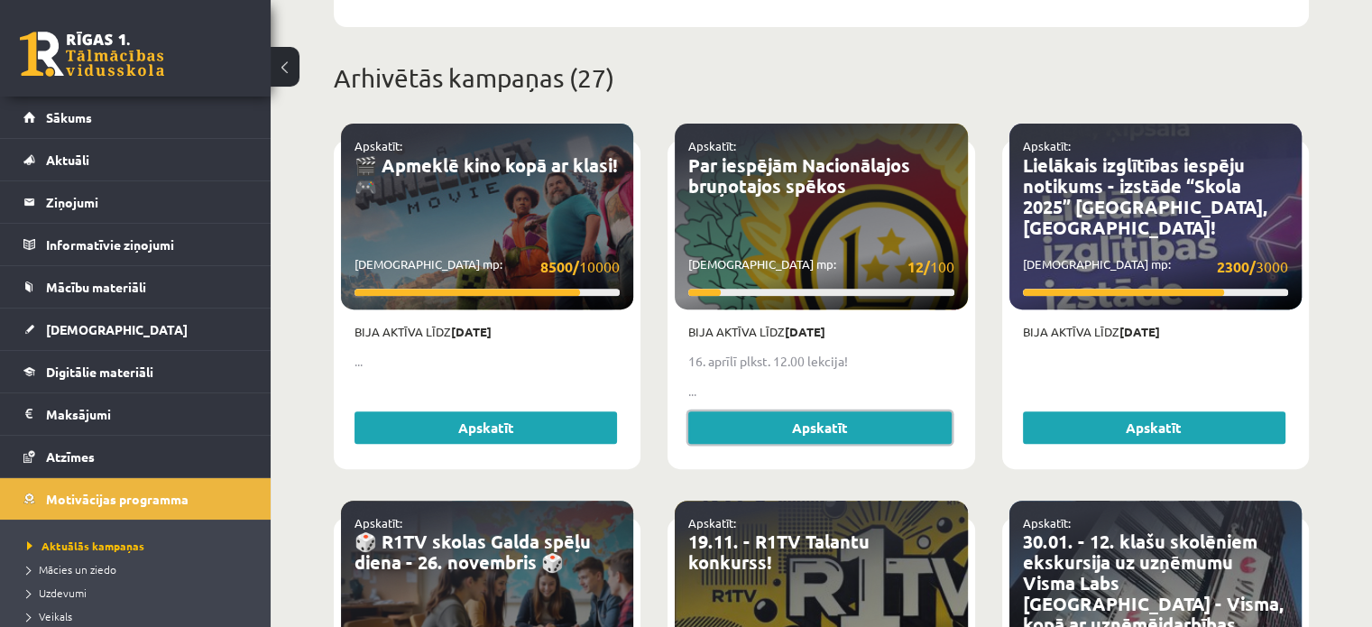
click at [772, 411] on link "Apskatīt" at bounding box center [819, 427] width 262 height 32
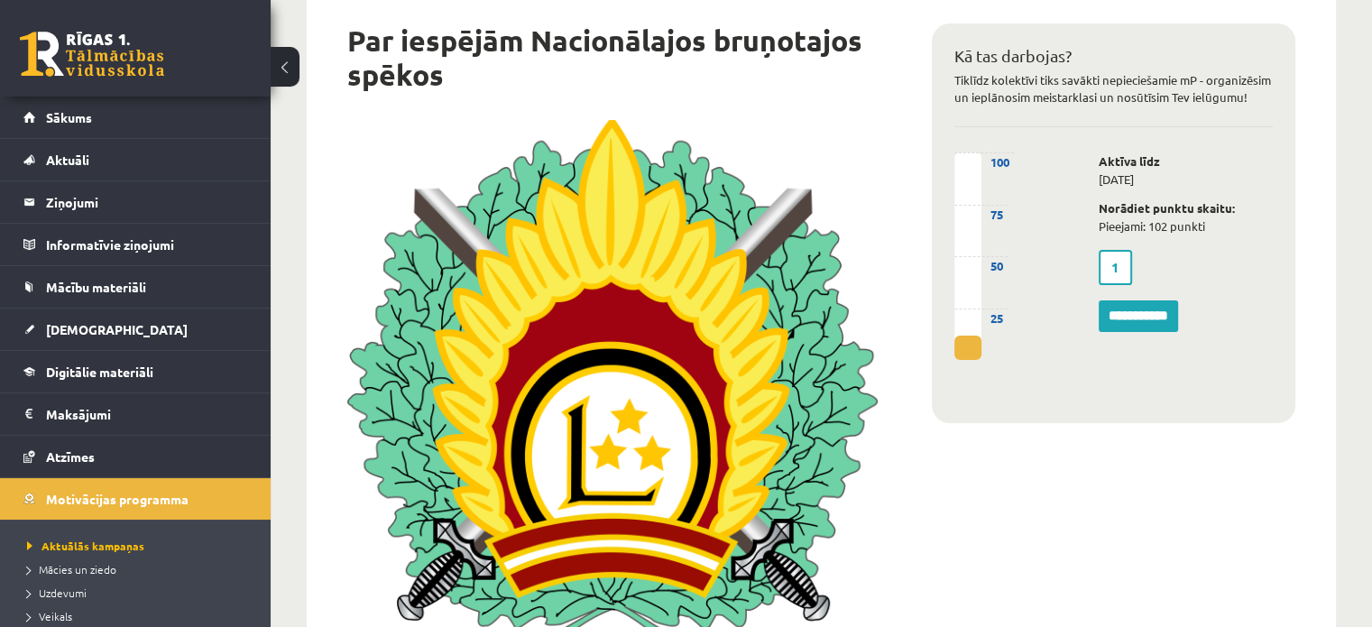
scroll to position [120, 0]
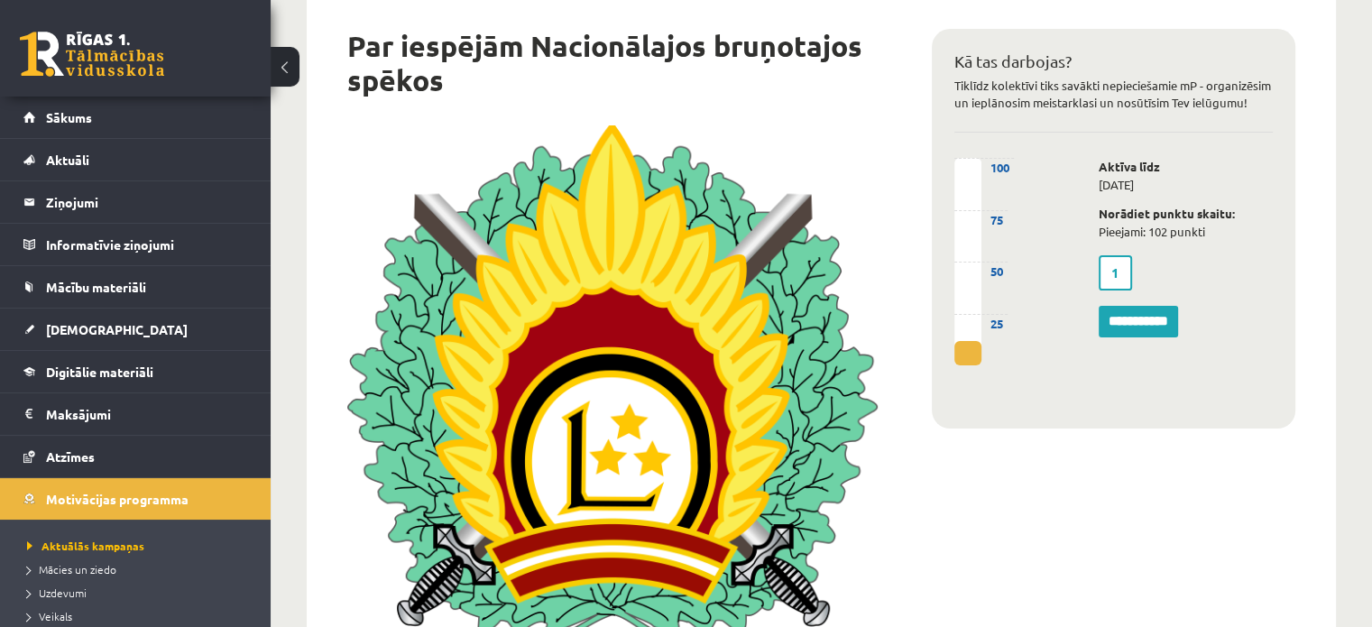
click at [1125, 290] on label "1" at bounding box center [1114, 272] width 33 height 35
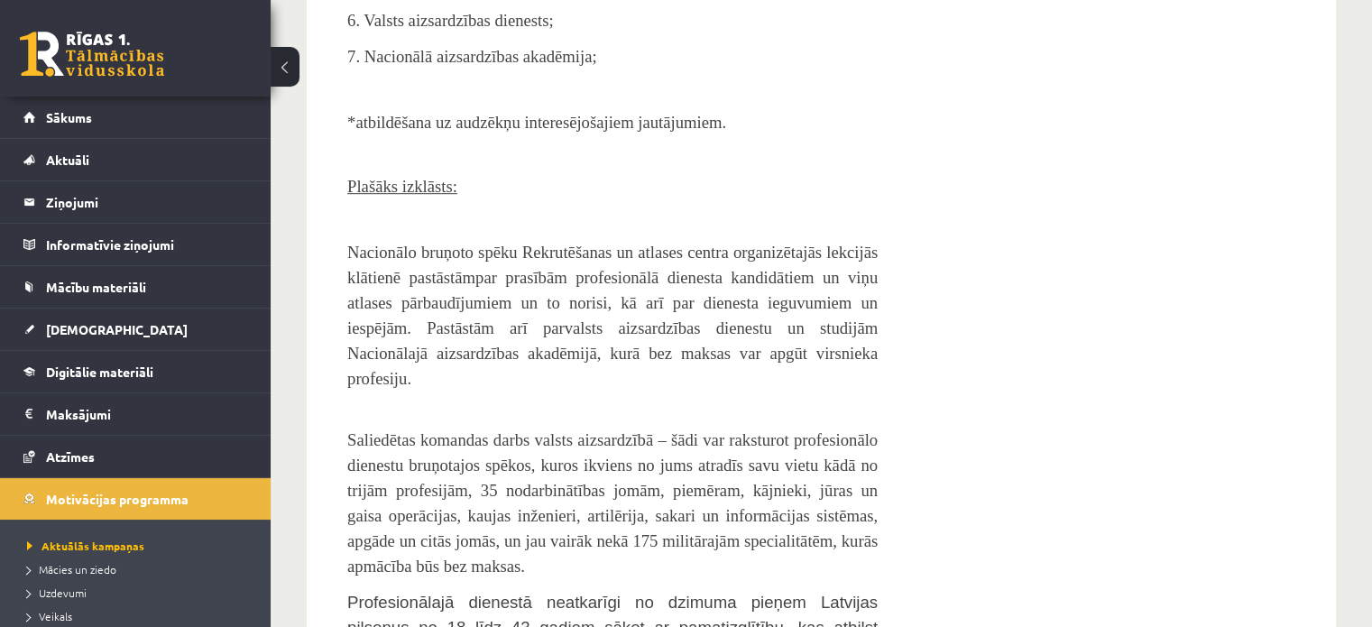
scroll to position [1082, 0]
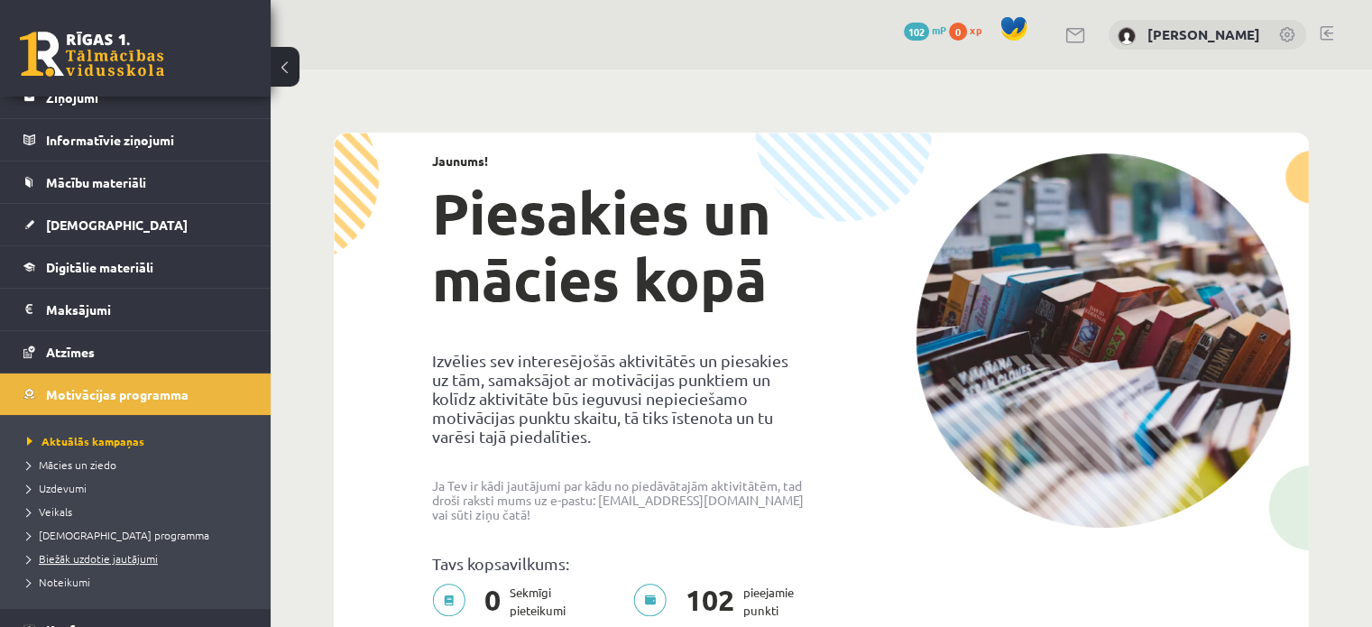
scroll to position [168, 0]
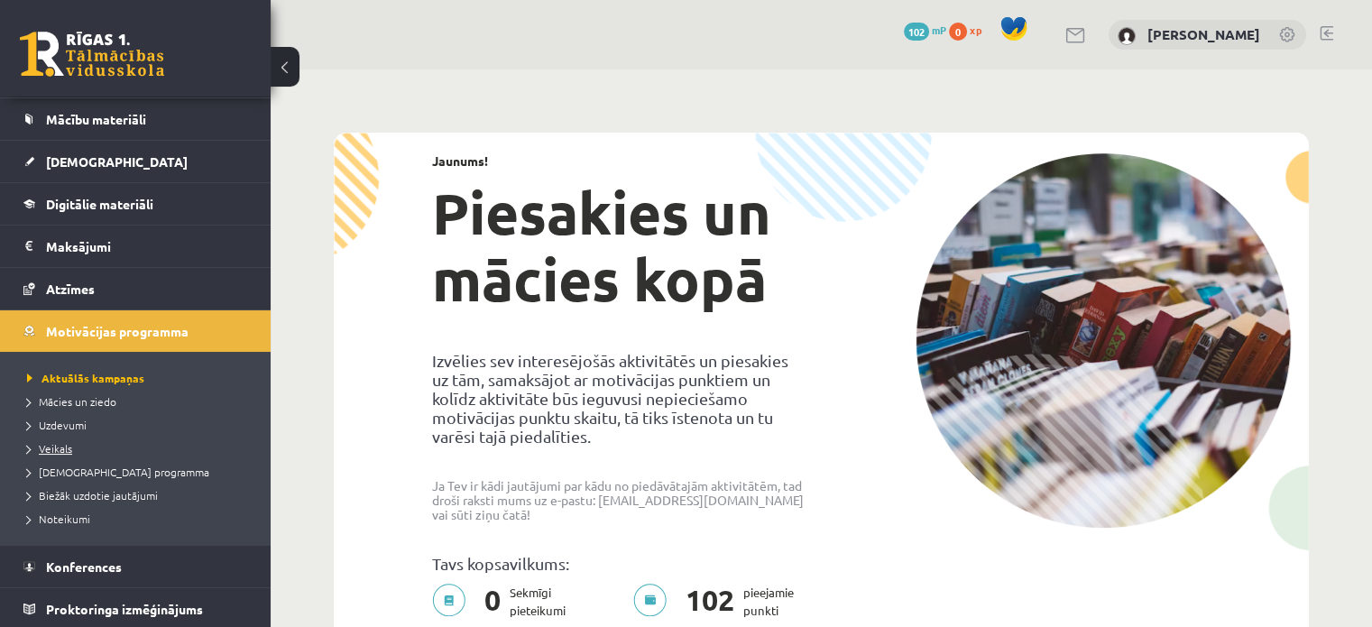
click at [69, 446] on span "Veikals" at bounding box center [49, 448] width 45 height 14
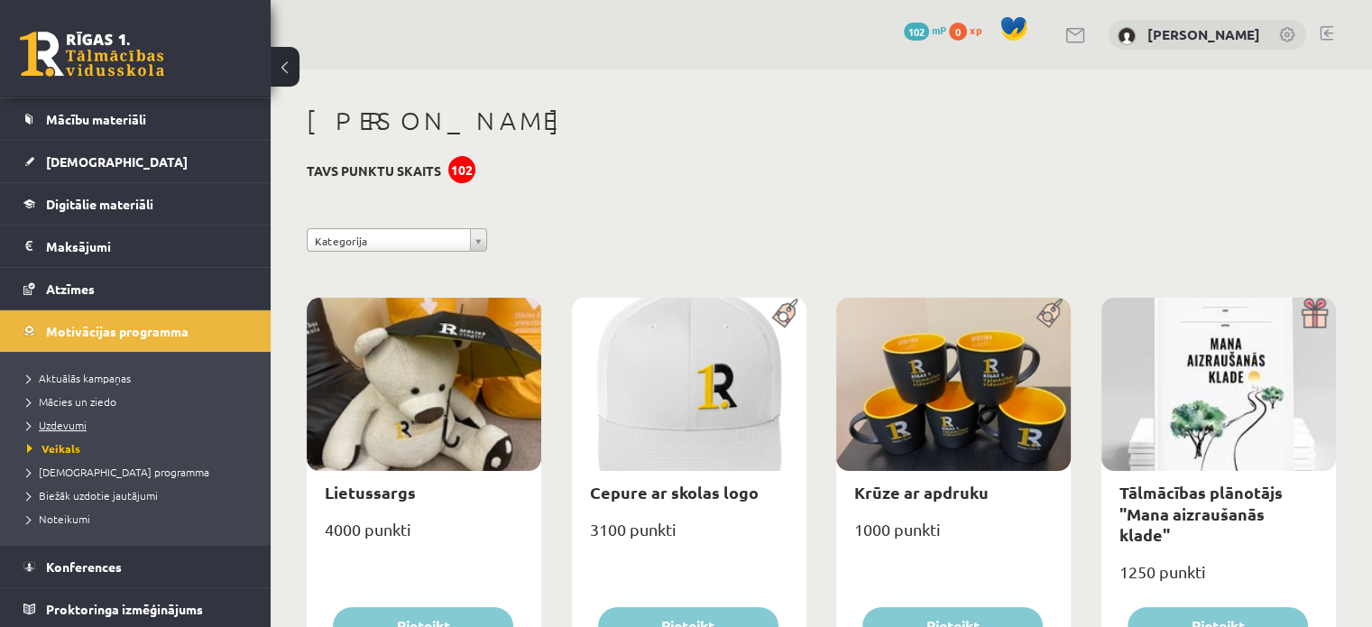
click at [72, 418] on span "Uzdevumi" at bounding box center [57, 425] width 60 height 14
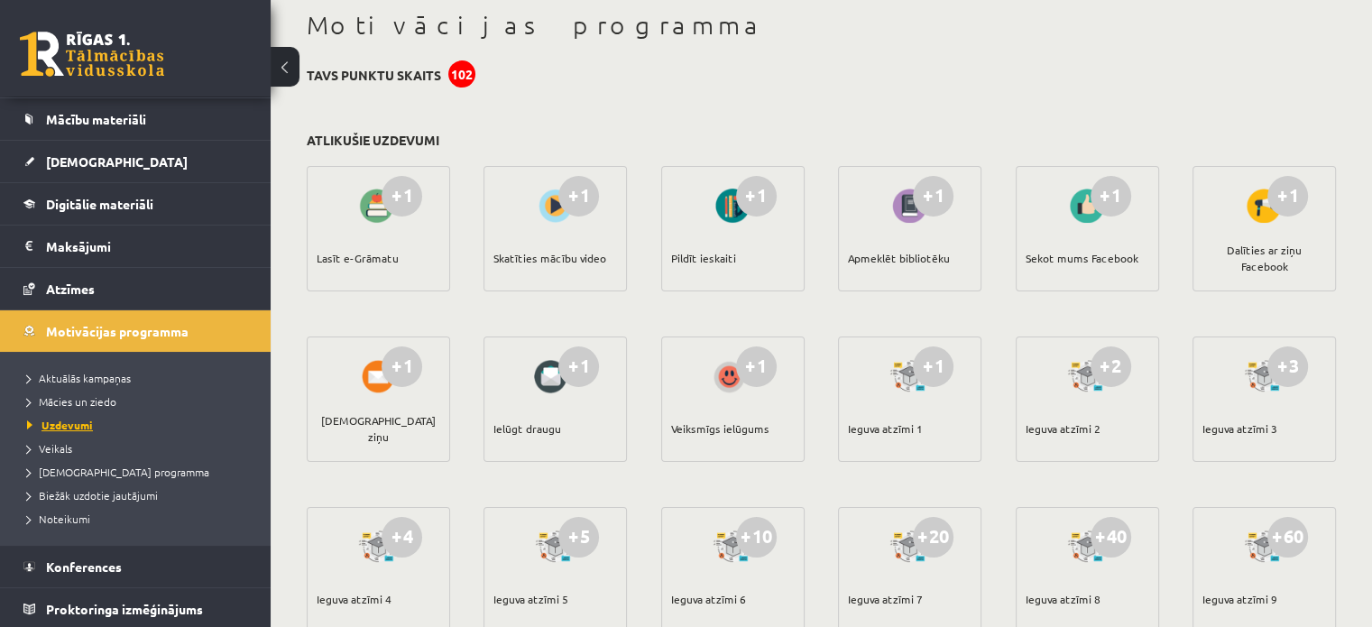
scroll to position [150, 0]
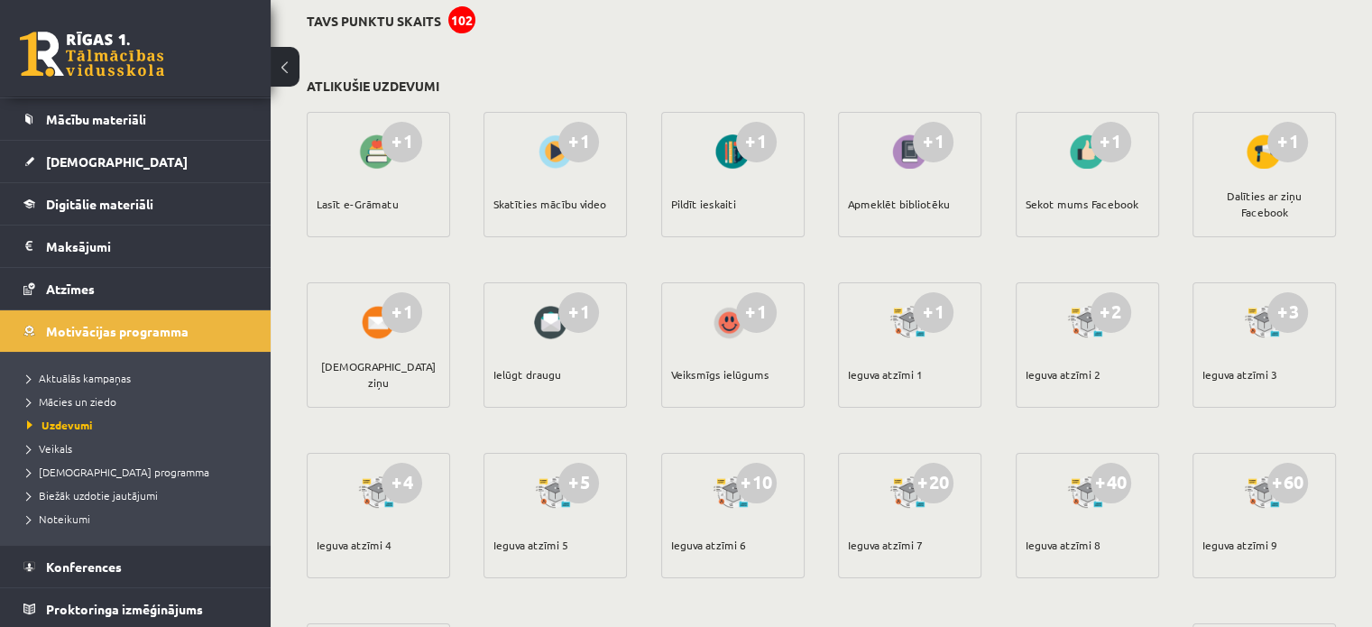
click at [366, 164] on div at bounding box center [378, 151] width 51 height 41
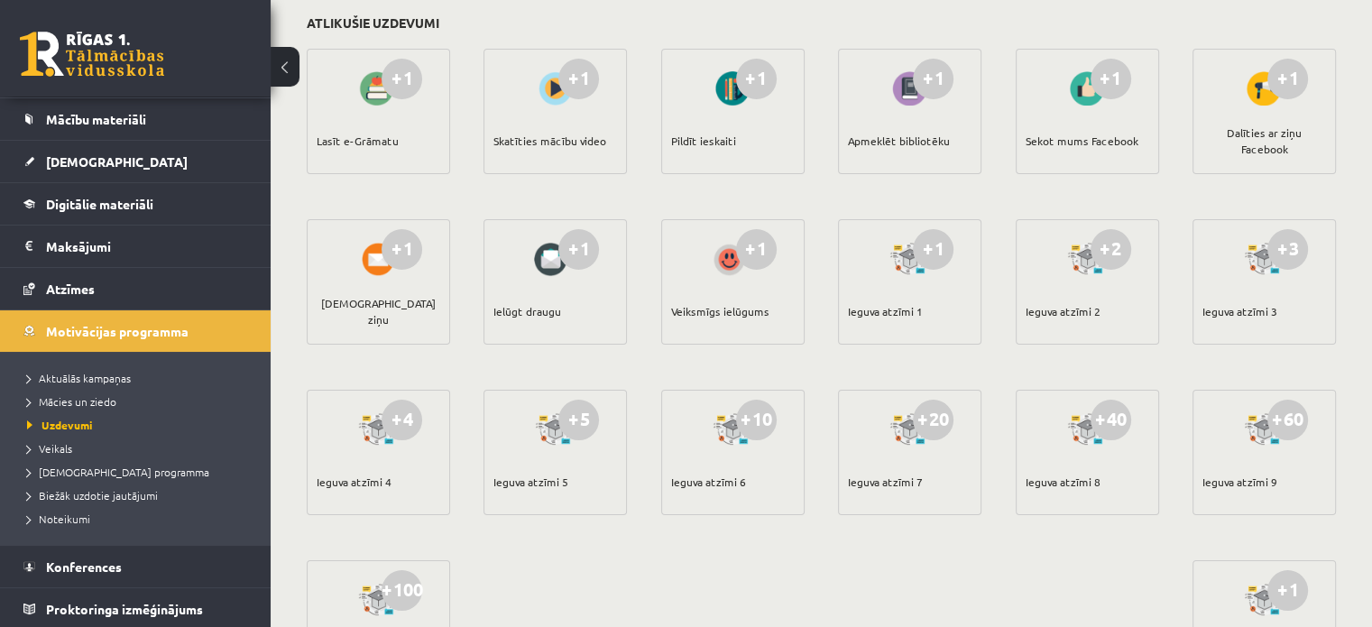
scroll to position [191, 0]
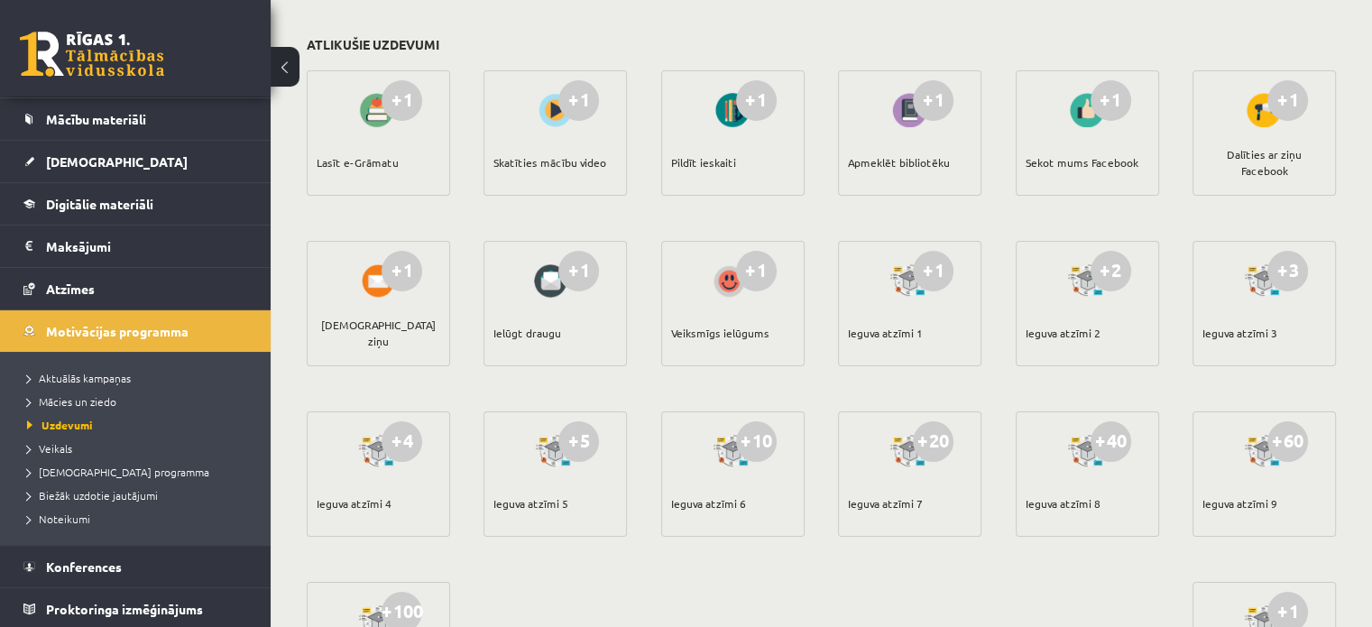
click at [1124, 111] on div "+1" at bounding box center [1110, 100] width 41 height 41
click at [1108, 104] on div "+1" at bounding box center [1110, 100] width 41 height 41
drag, startPoint x: 1088, startPoint y: 111, endPoint x: 1045, endPoint y: 114, distance: 42.5
click at [1086, 111] on div at bounding box center [1086, 109] width 51 height 41
click at [1017, 132] on div "+1 Sekot mums Facebook" at bounding box center [1086, 132] width 143 height 125
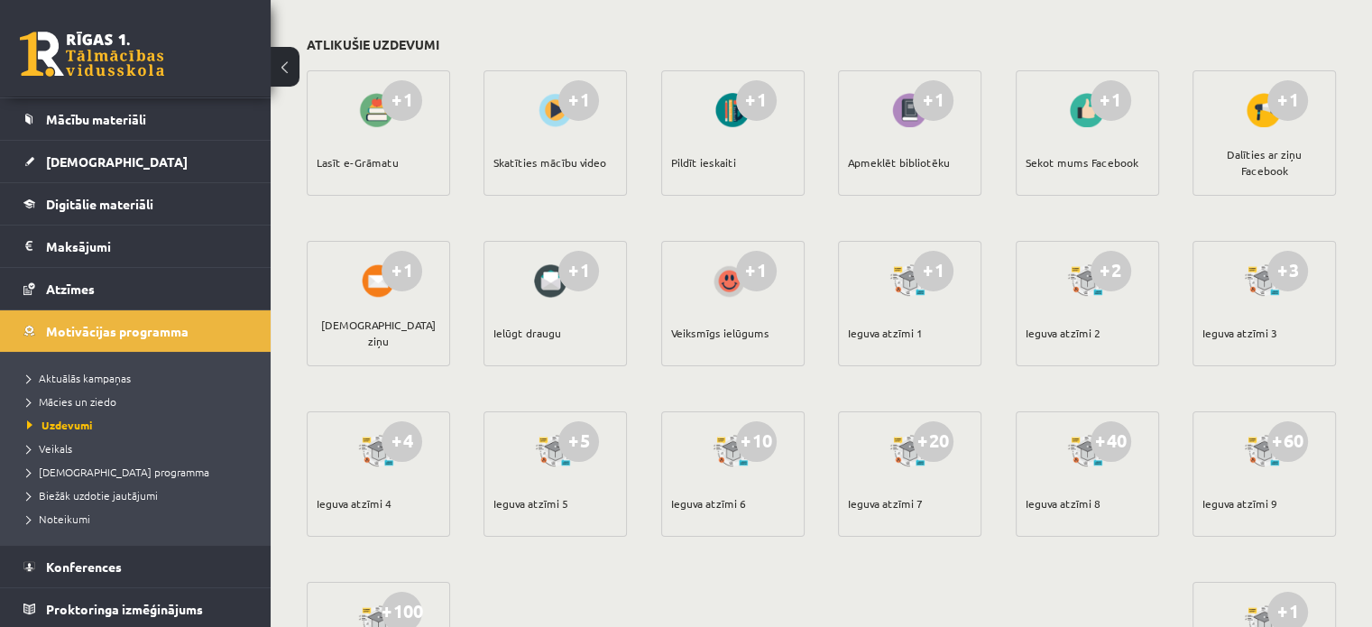
click at [1097, 117] on div at bounding box center [1086, 109] width 51 height 41
click at [1106, 83] on div "+1" at bounding box center [1110, 100] width 41 height 41
drag, startPoint x: 1075, startPoint y: 151, endPoint x: 1070, endPoint y: 160, distance: 10.1
click at [1075, 155] on div "+1 Sekot mums Facebook" at bounding box center [1086, 132] width 143 height 125
click at [1070, 158] on div "Sekot mums Facebook" at bounding box center [1081, 162] width 113 height 63
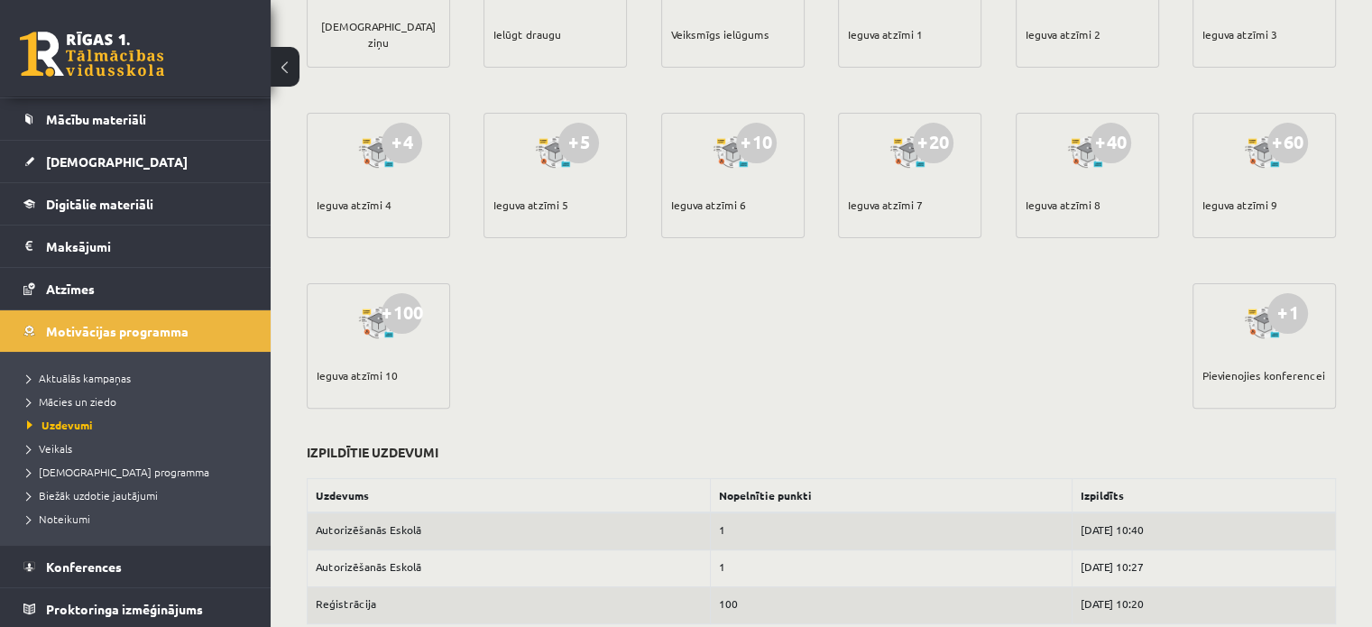
scroll to position [521, 0]
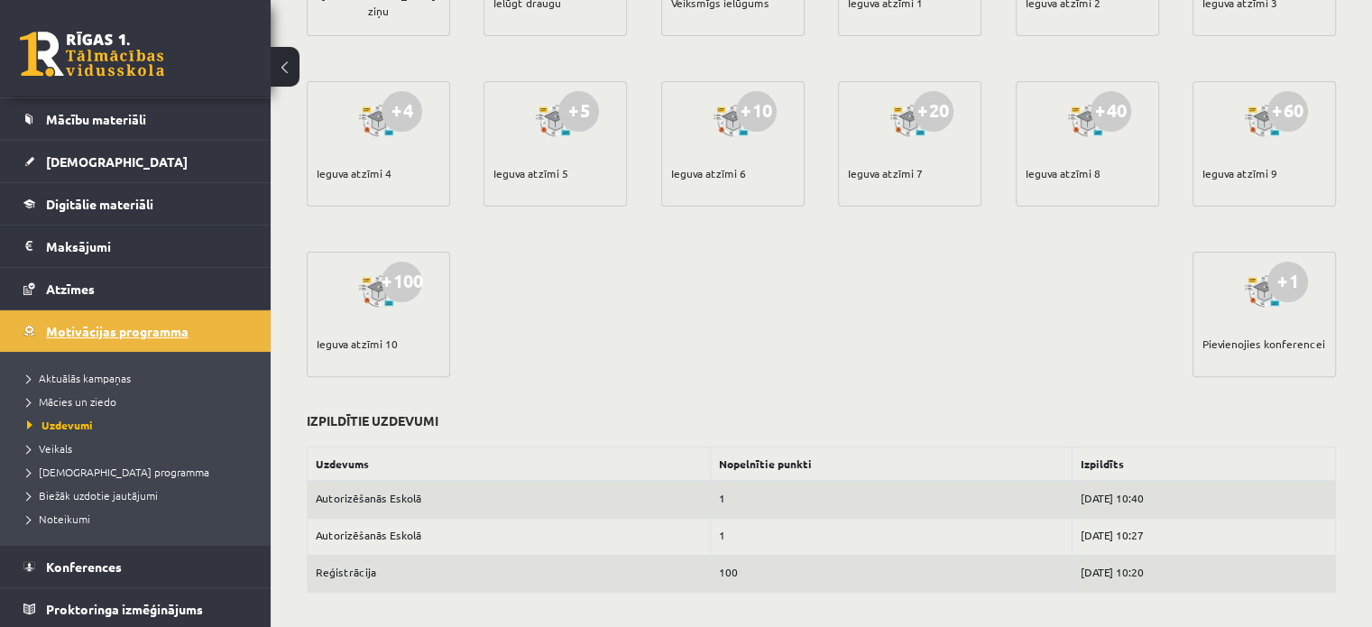
click at [89, 326] on span "Motivācijas programma" at bounding box center [117, 331] width 142 height 16
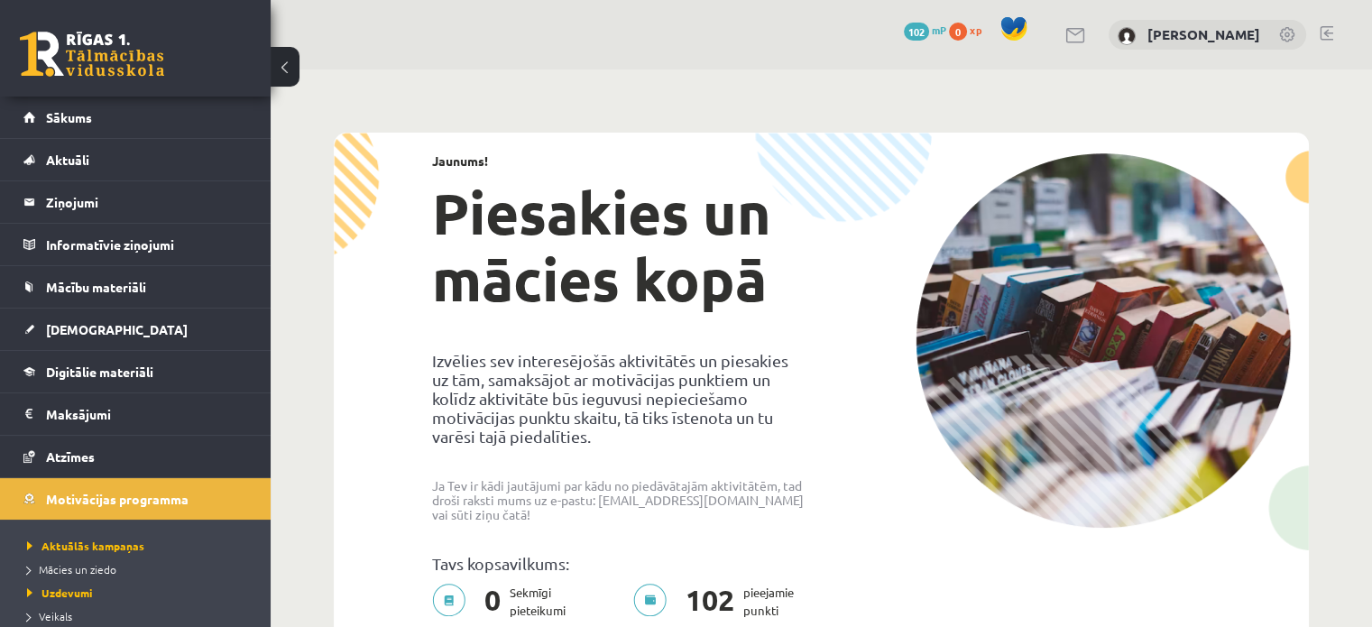
scroll to position [521, 0]
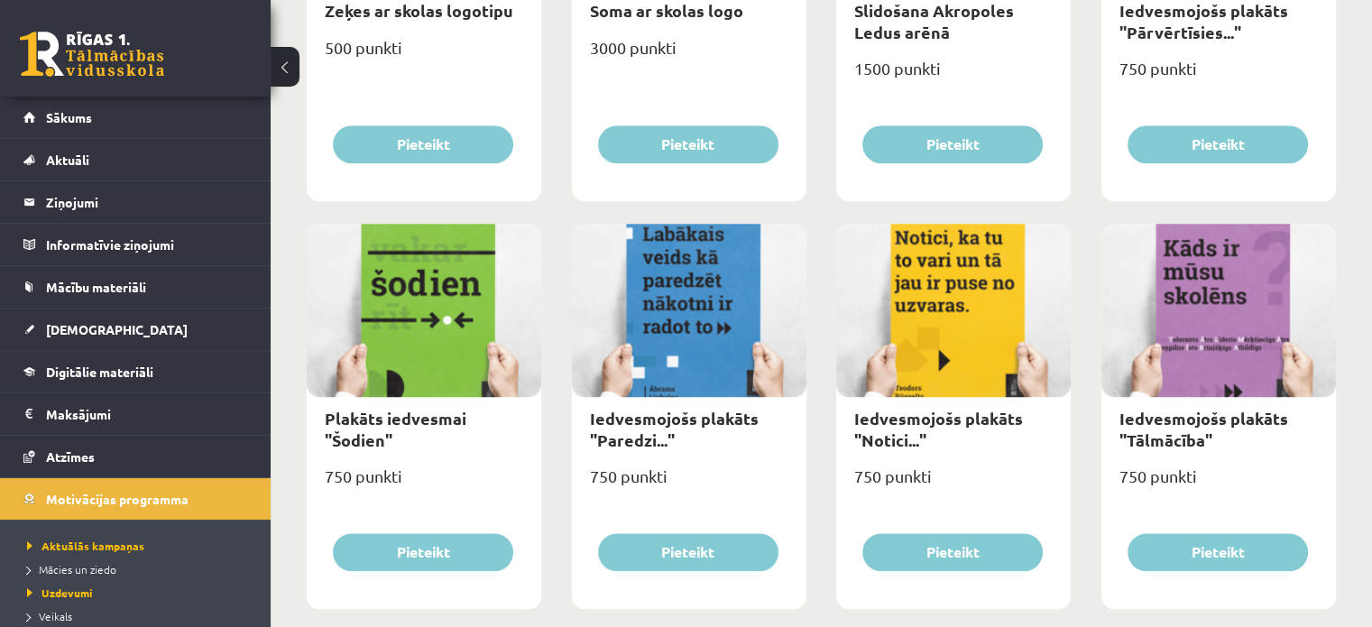
scroll to position [1743, 0]
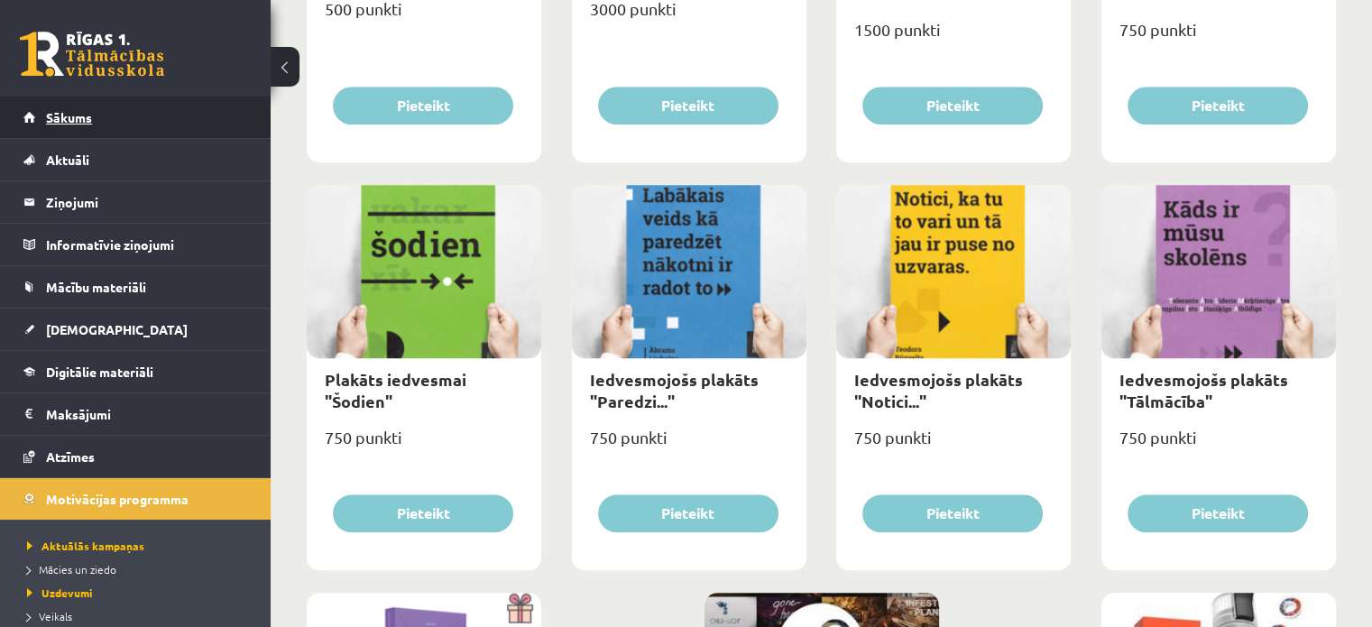
click at [165, 115] on link "Sākums" at bounding box center [135, 116] width 225 height 41
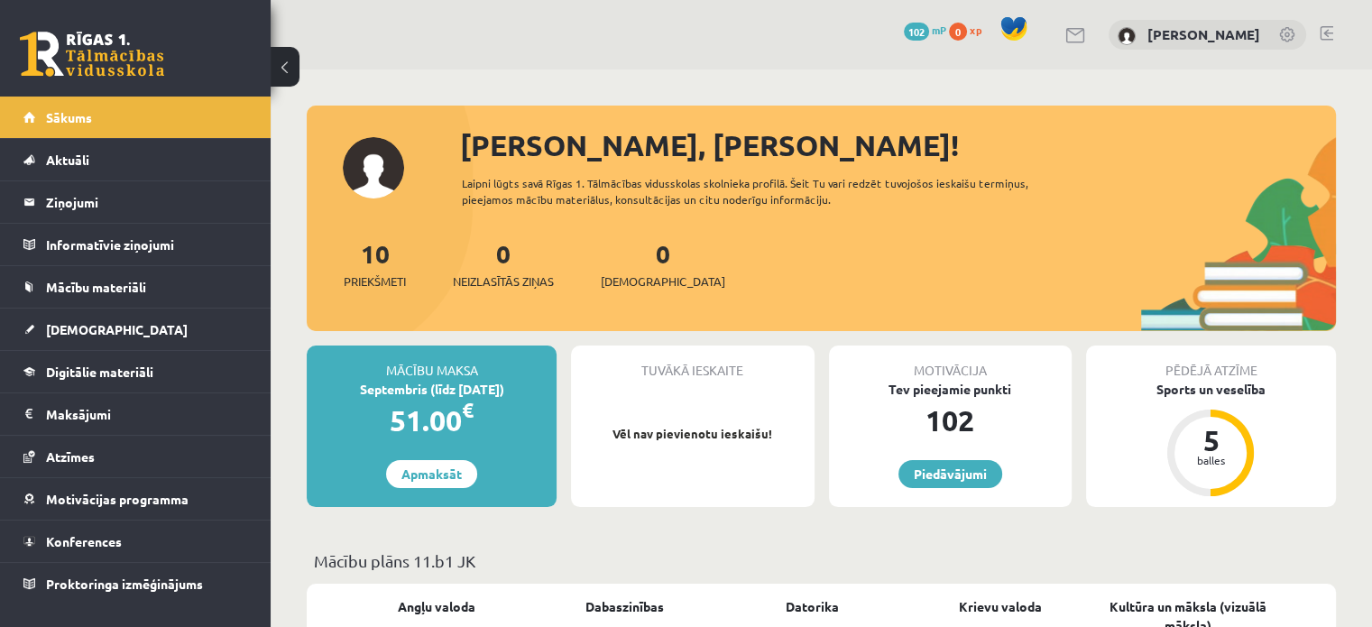
click at [188, 161] on link "Aktuāli" at bounding box center [135, 159] width 225 height 41
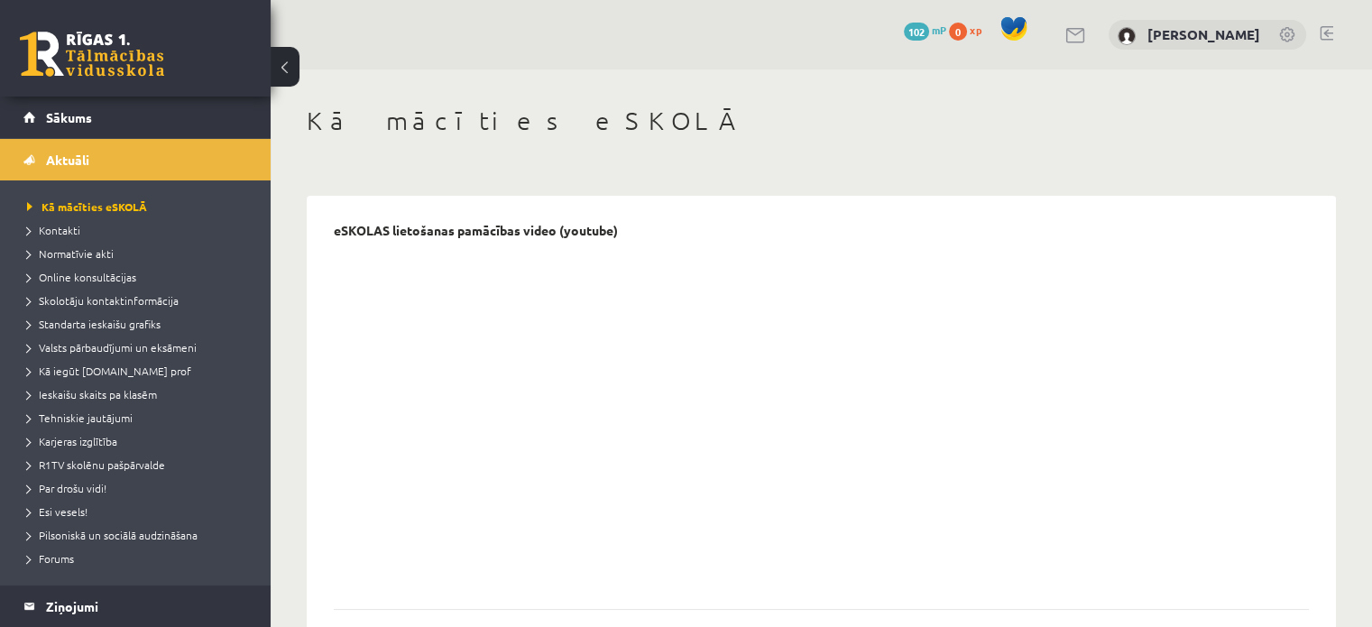
click at [145, 121] on link "Sākums" at bounding box center [135, 116] width 225 height 41
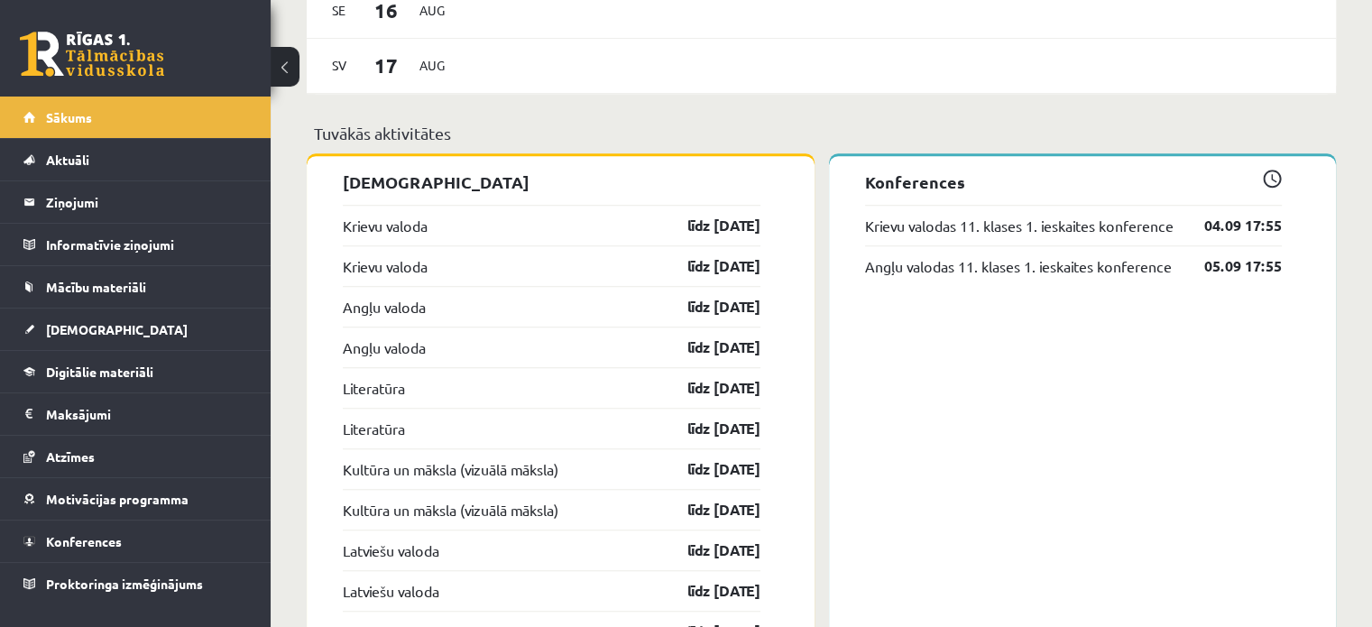
scroll to position [1353, 0]
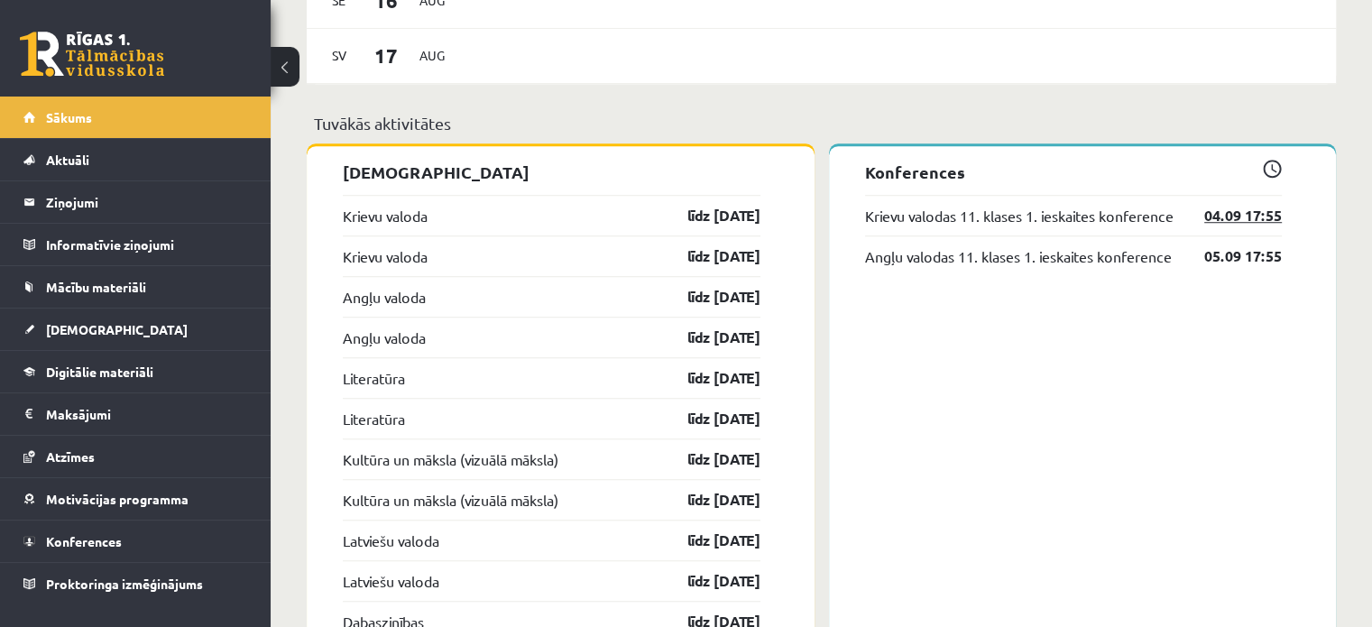
click at [1259, 226] on link "04.09 17:55" at bounding box center [1229, 216] width 105 height 22
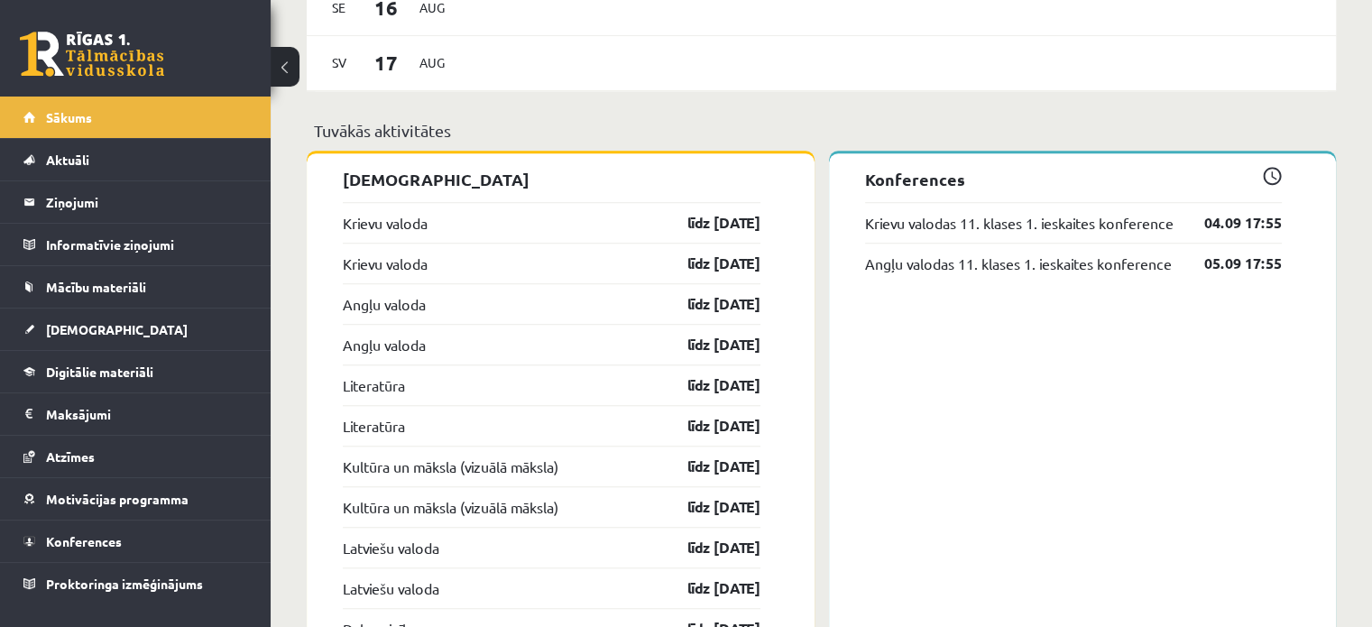
scroll to position [1346, 0]
click at [1273, 173] on span at bounding box center [1272, 175] width 19 height 19
click at [1272, 183] on span at bounding box center [1272, 175] width 19 height 19
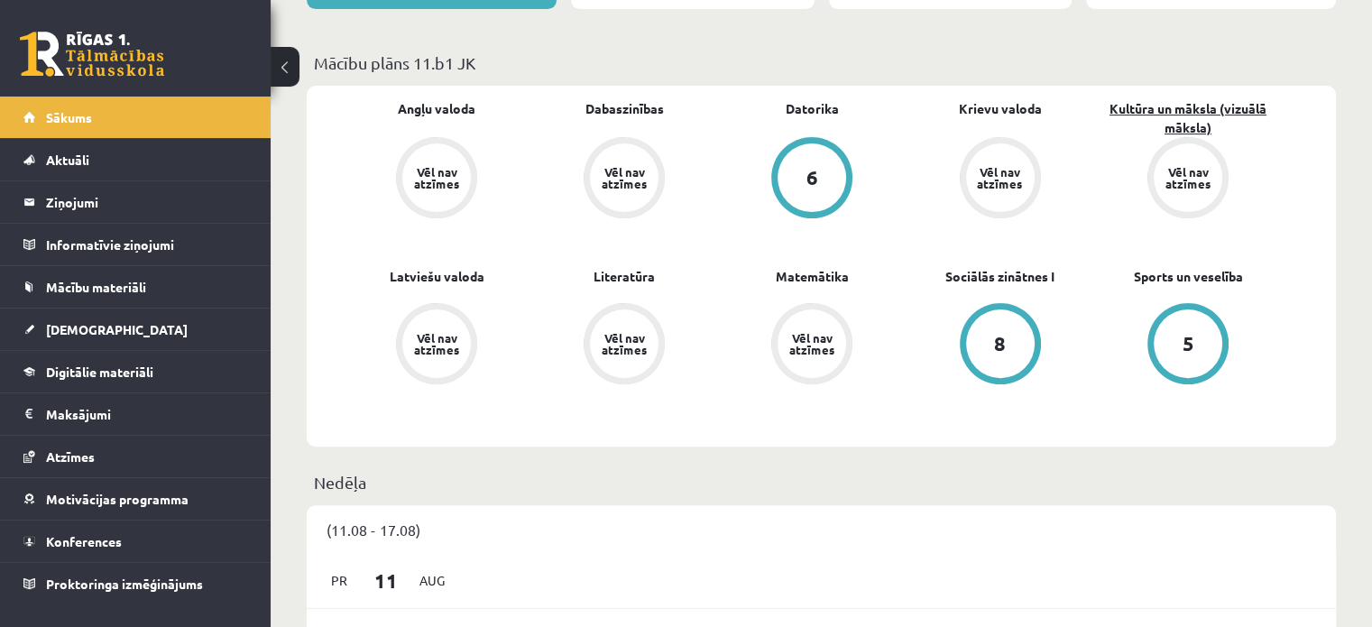
scroll to position [384, 0]
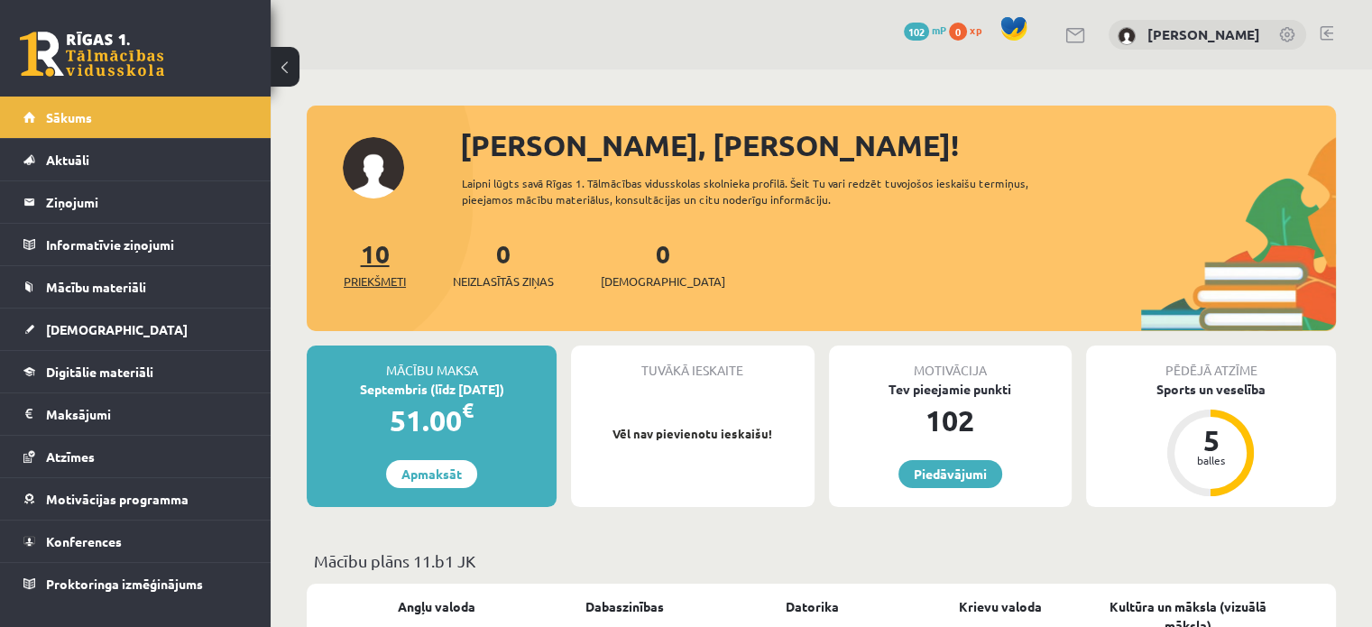
click at [372, 254] on link "10 Priekšmeti" at bounding box center [375, 263] width 62 height 53
click at [376, 259] on link "10 Priekšmeti" at bounding box center [375, 263] width 62 height 53
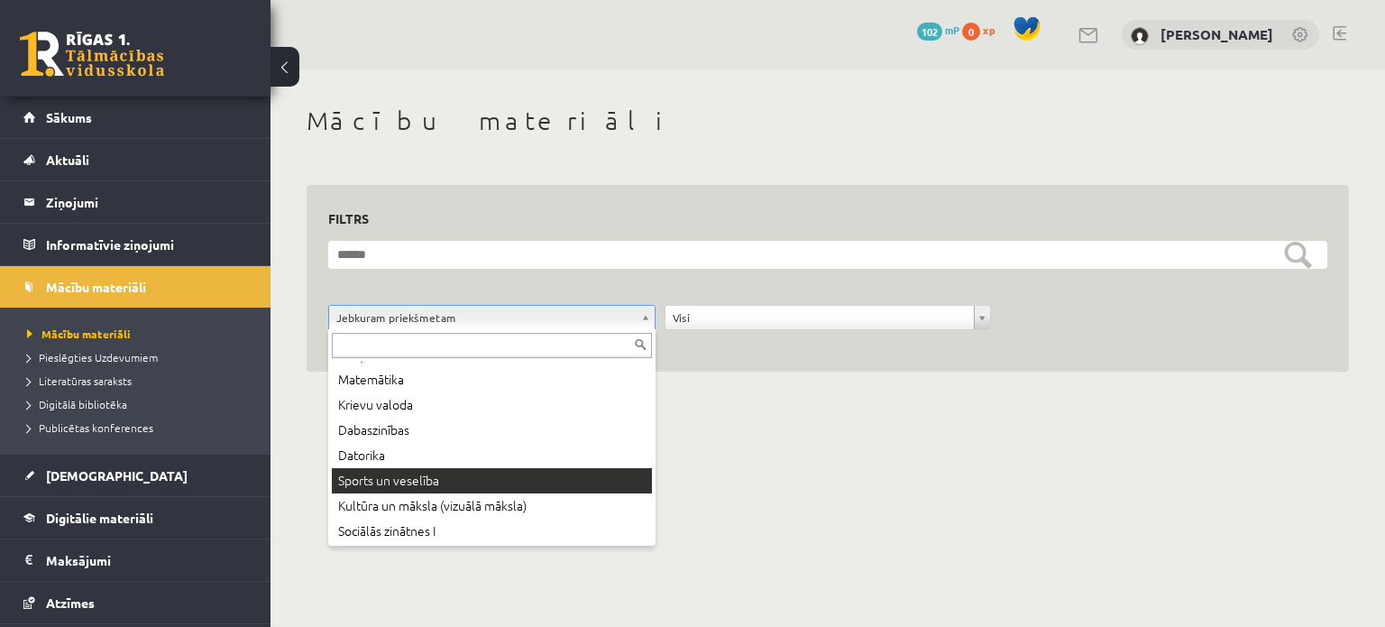
scroll to position [97, 0]
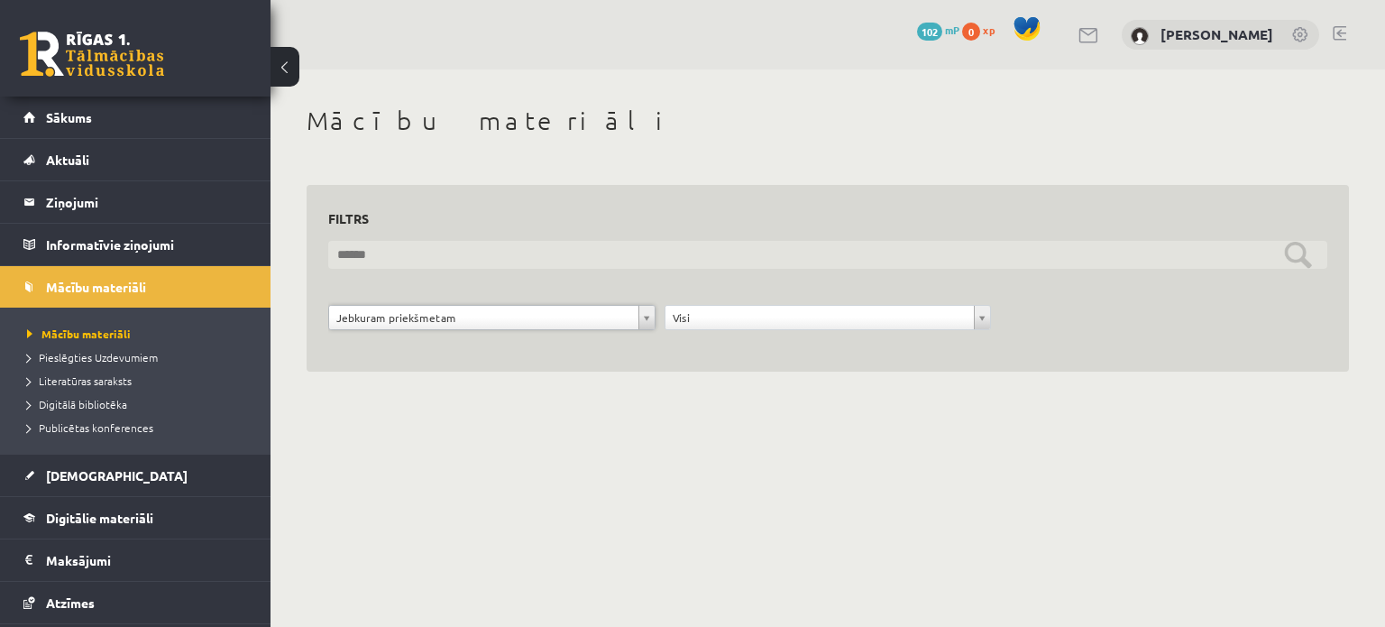
click at [730, 264] on input "text" at bounding box center [827, 255] width 999 height 28
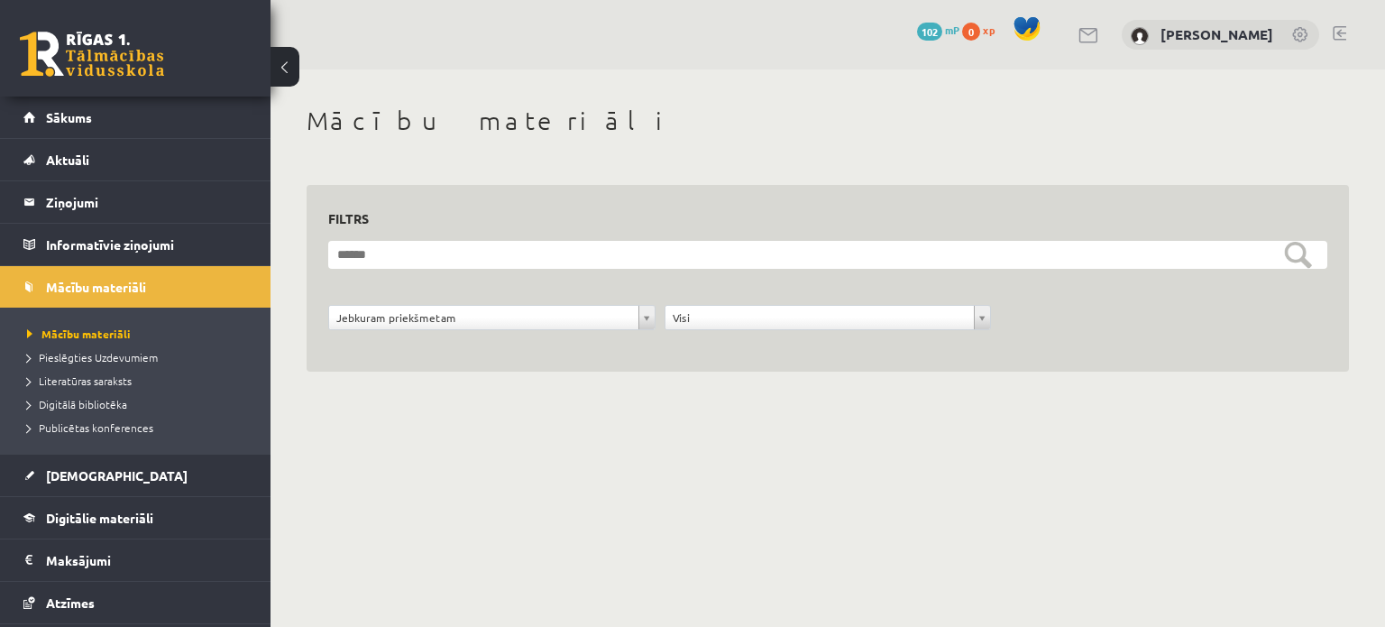
click at [744, 427] on div "**********" at bounding box center [828, 259] width 1115 height 380
click at [107, 326] on span "Mācību materiāli" at bounding box center [79, 333] width 104 height 14
click at [69, 126] on link "Sākums" at bounding box center [135, 116] width 225 height 41
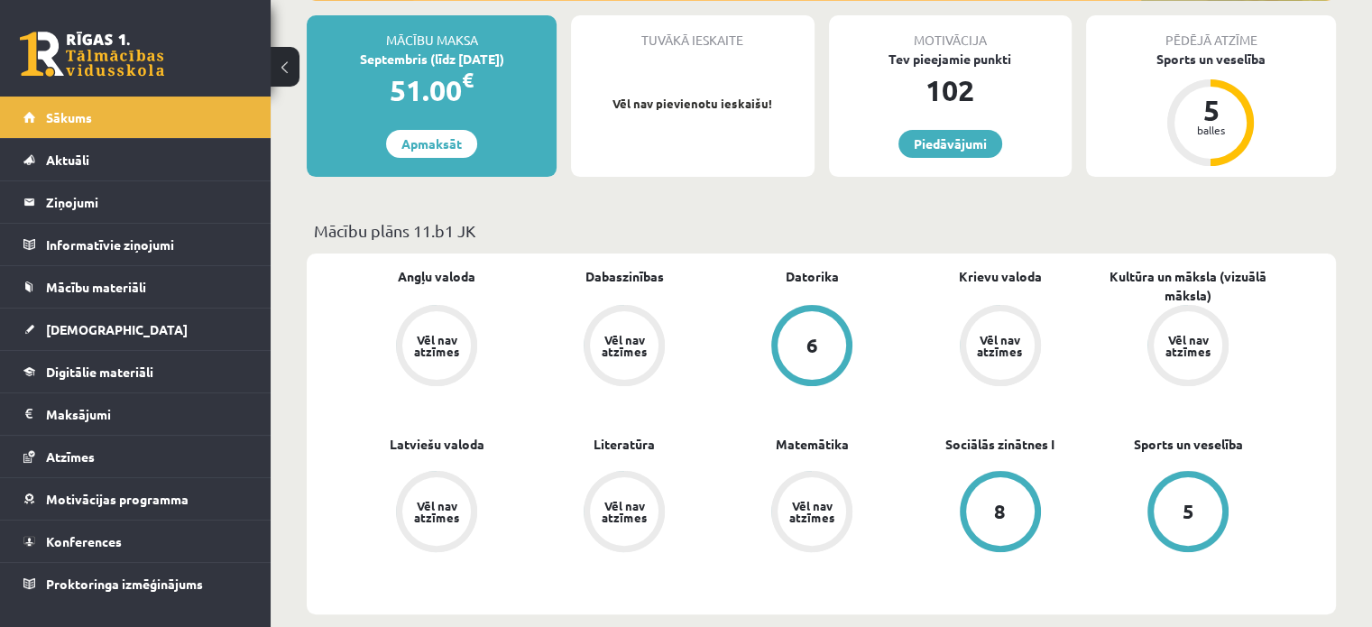
scroll to position [390, 0]
